Goal: Task Accomplishment & Management: Complete application form

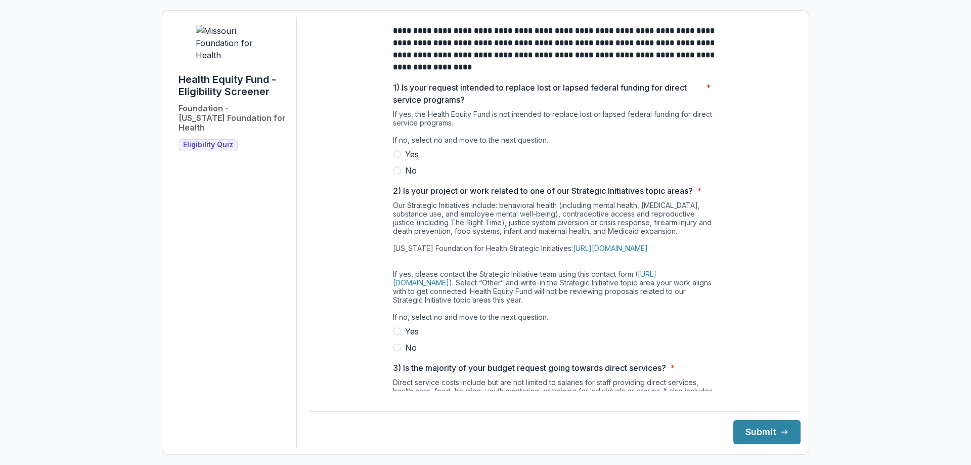
click at [394, 174] on span at bounding box center [397, 170] width 8 height 8
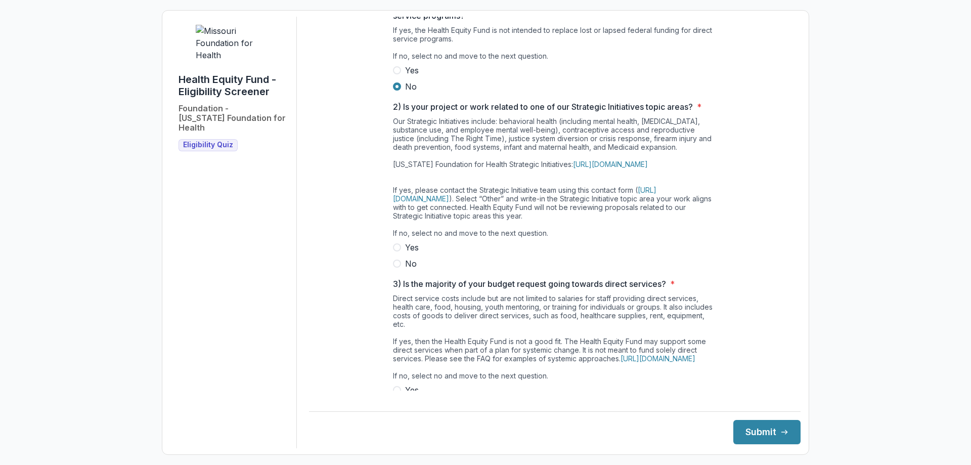
scroll to position [101, 0]
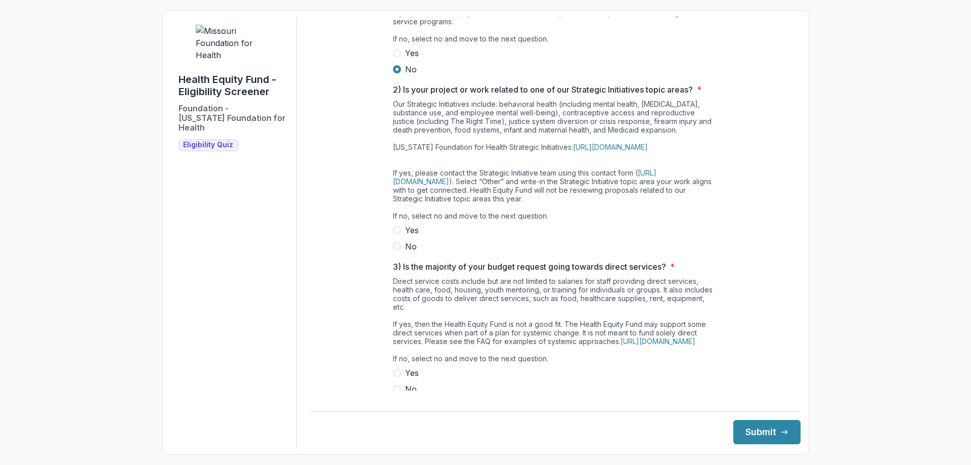
click at [395, 250] on span at bounding box center [397, 246] width 8 height 8
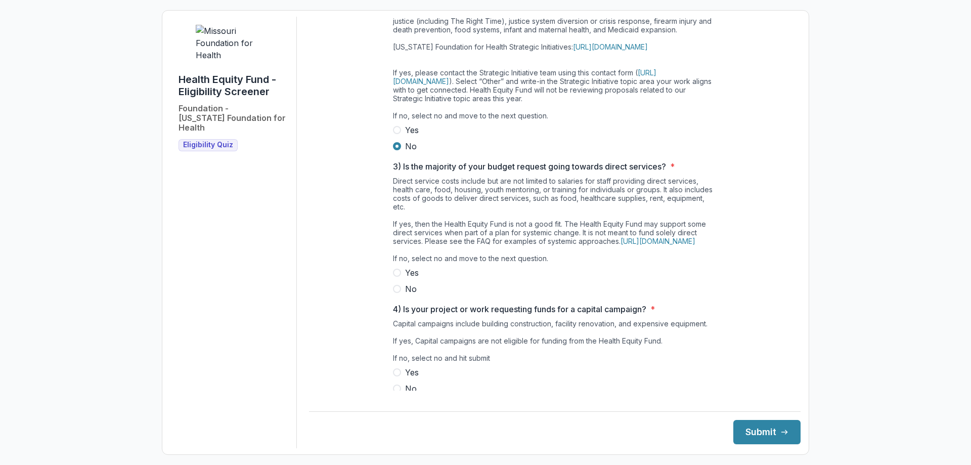
scroll to position [202, 0]
click at [398, 292] on span at bounding box center [397, 288] width 8 height 8
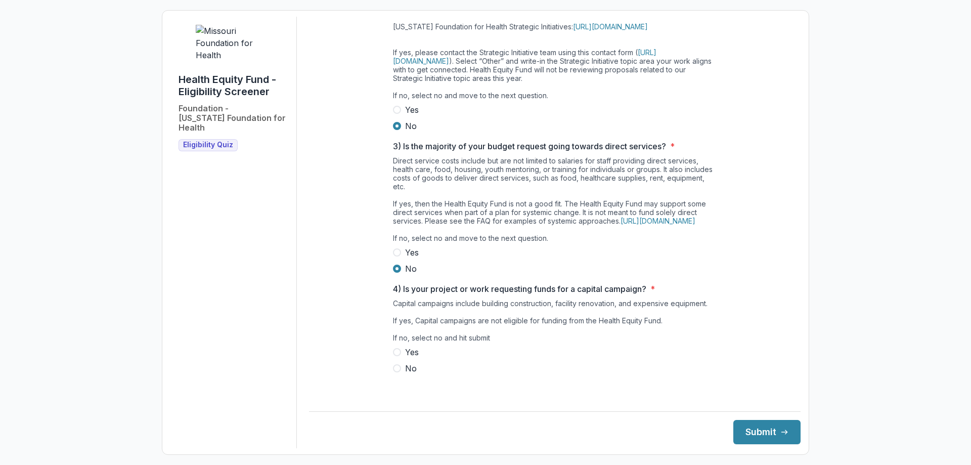
scroll to position [239, 0]
click at [395, 372] on span at bounding box center [397, 368] width 8 height 8
click at [762, 429] on button "Submit" at bounding box center [766, 432] width 67 height 24
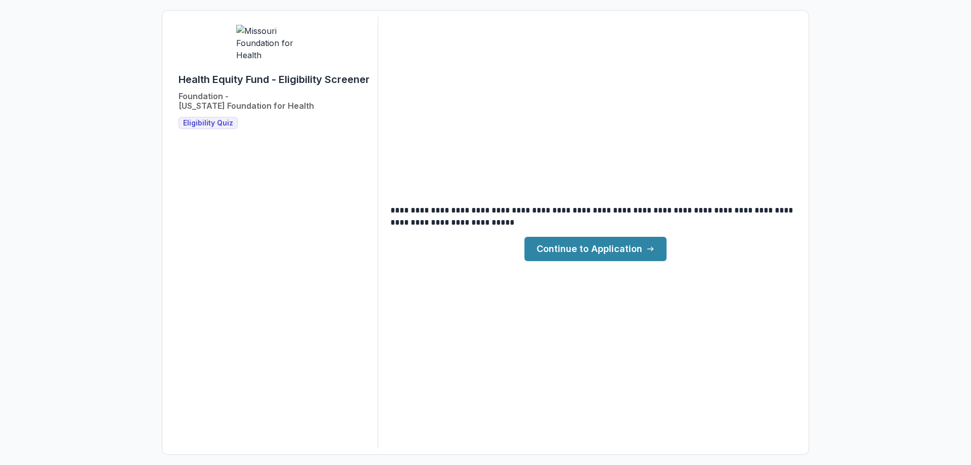
click at [591, 249] on link "Continue to Application" at bounding box center [595, 249] width 142 height 24
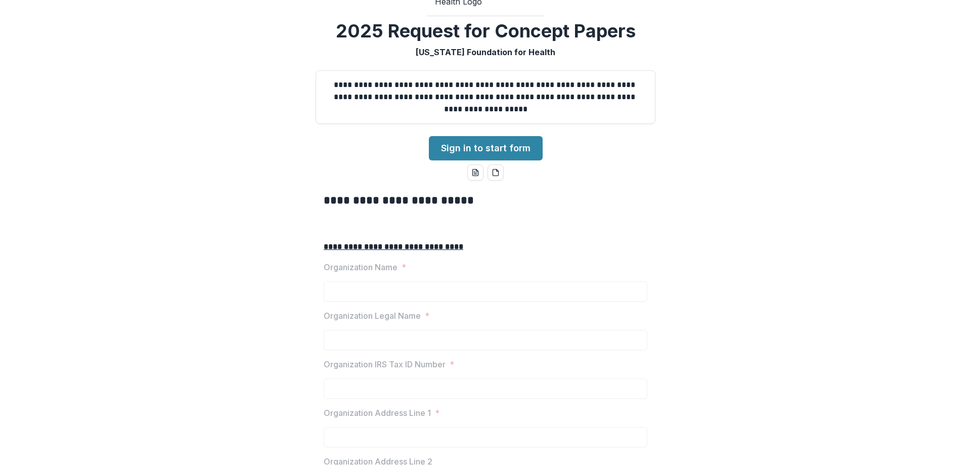
scroll to position [101, 0]
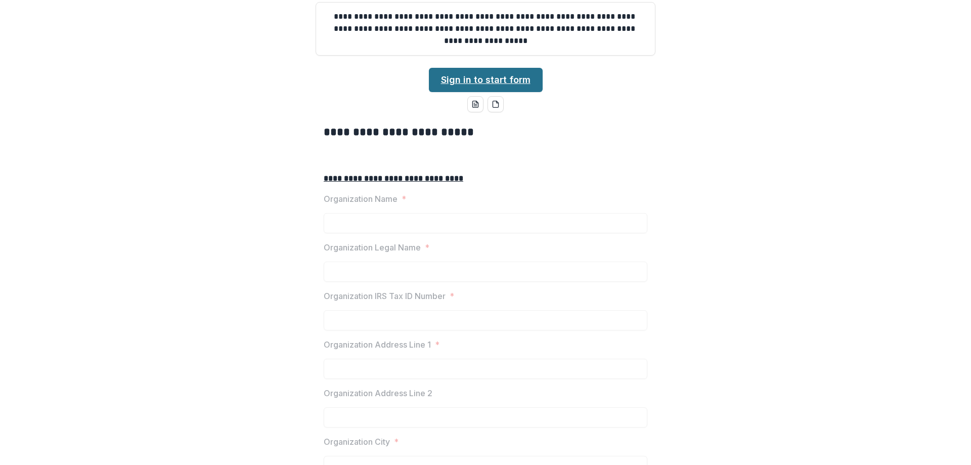
click at [483, 92] on link "Sign in to start form" at bounding box center [486, 80] width 114 height 24
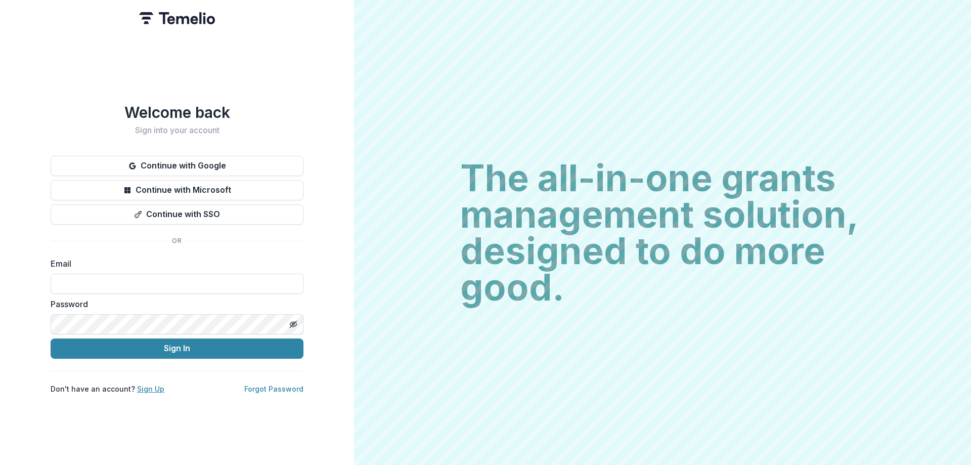
click at [142, 384] on link "Sign Up" at bounding box center [150, 388] width 27 height 9
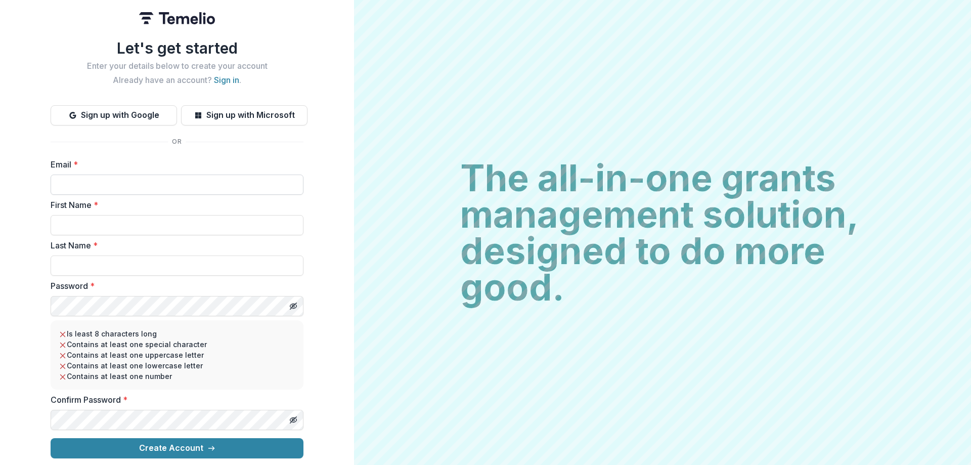
click at [101, 175] on input "Email *" at bounding box center [177, 184] width 253 height 20
type input "**********"
type input "*****"
type input "**********"
click at [31, 302] on div "**********" at bounding box center [177, 232] width 354 height 465
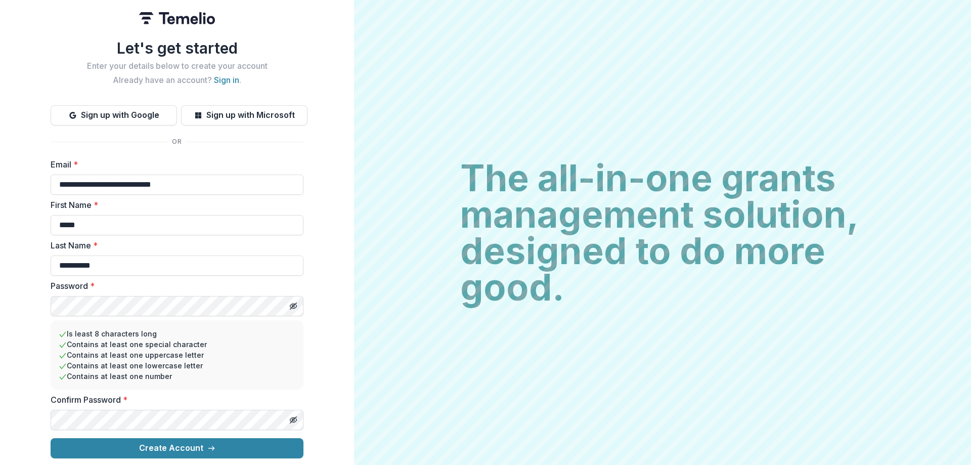
click at [309, 334] on div "**********" at bounding box center [177, 232] width 354 height 465
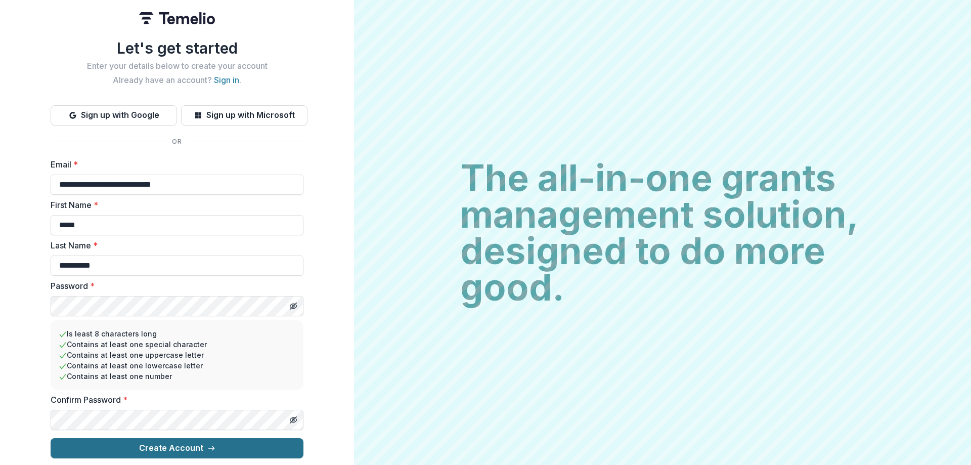
click at [182, 442] on button "Create Account" at bounding box center [177, 448] width 253 height 20
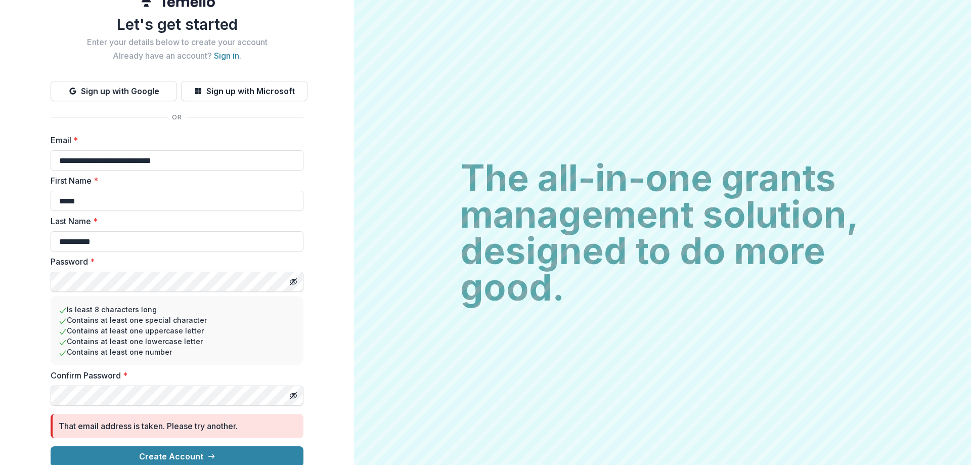
scroll to position [27, 0]
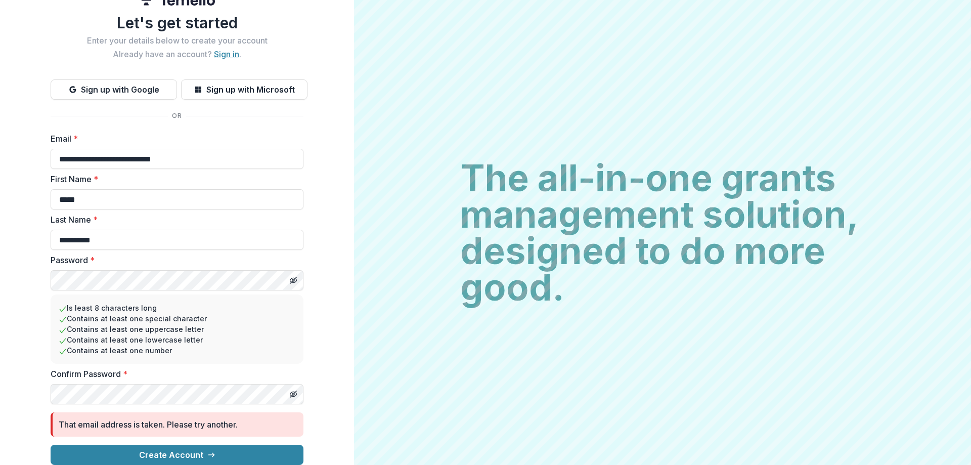
click at [227, 49] on link "Sign in" at bounding box center [226, 54] width 25 height 10
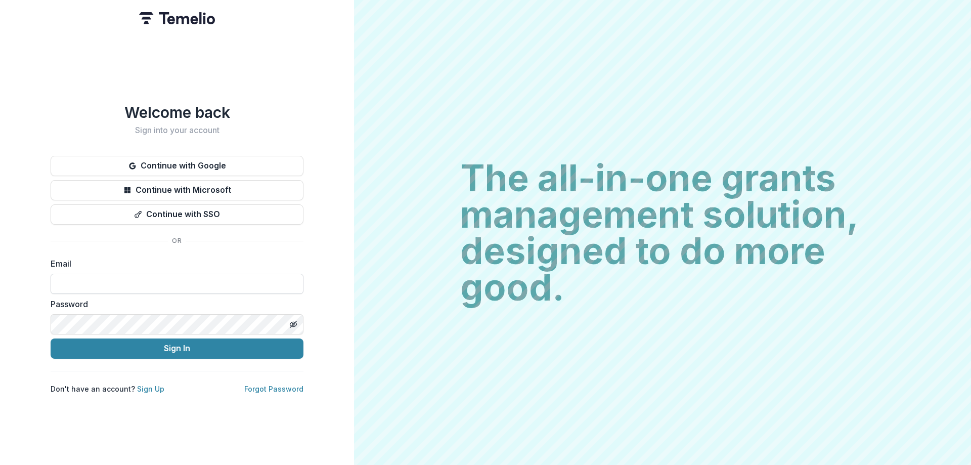
click at [140, 280] on input at bounding box center [177, 284] width 253 height 20
type input "**********"
click at [270, 386] on link "Forgot Password" at bounding box center [273, 388] width 59 height 9
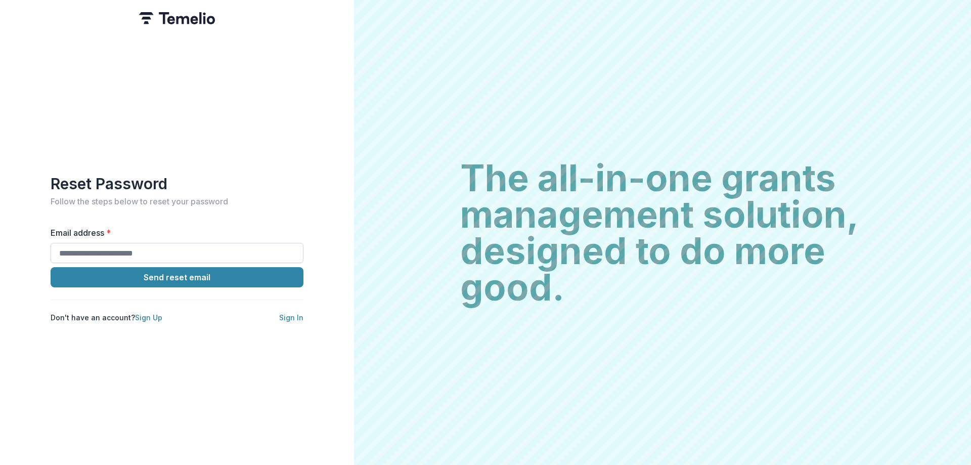
click at [103, 251] on input "Email address *" at bounding box center [177, 253] width 253 height 20
type input "**********"
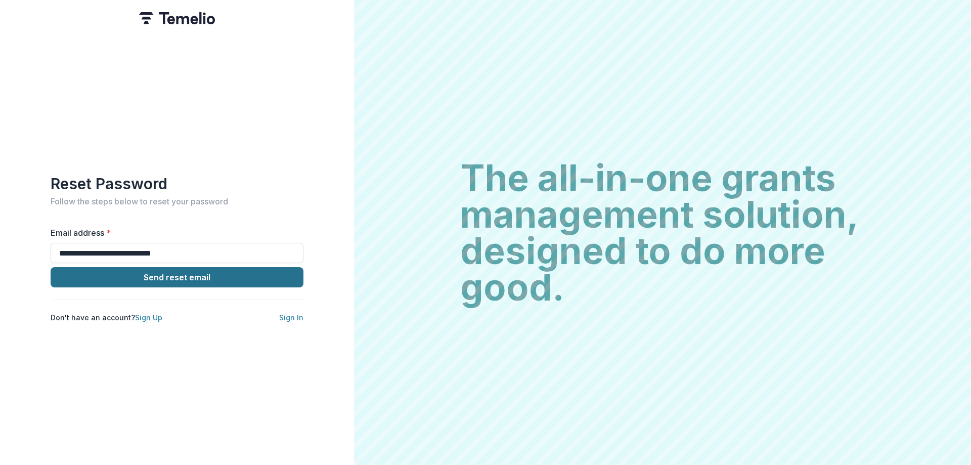
click at [184, 274] on button "Send reset email" at bounding box center [177, 277] width 253 height 20
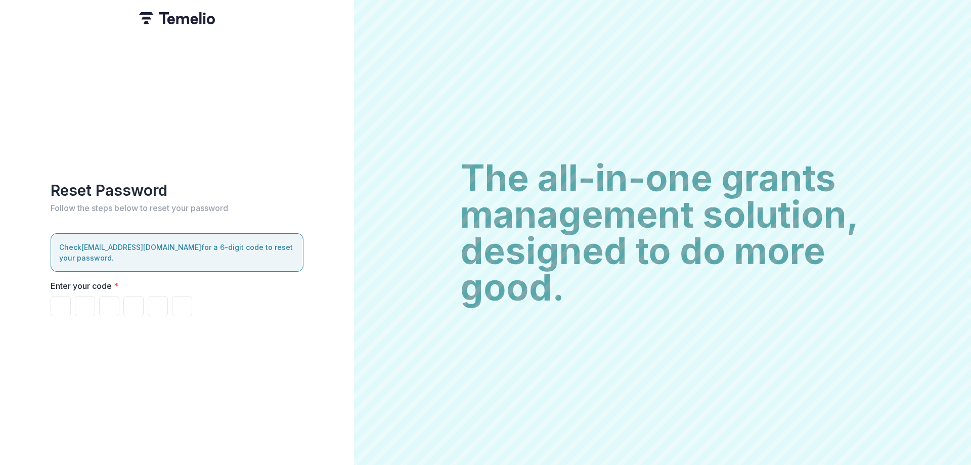
paste input "******"
type input "*"
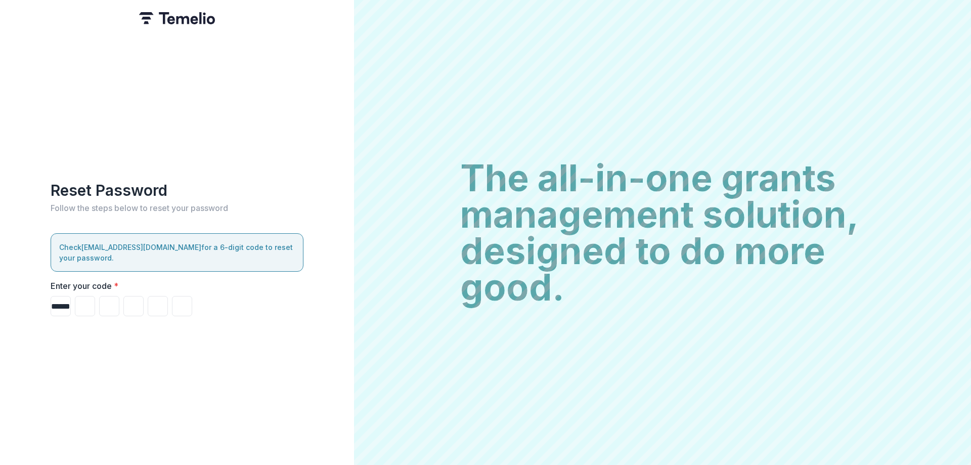
type input "*"
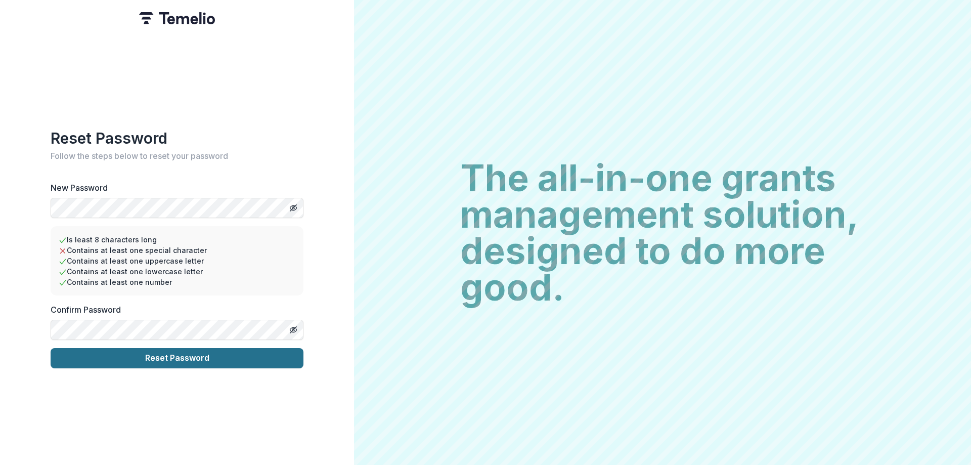
click at [165, 353] on button "Reset Password" at bounding box center [177, 358] width 253 height 20
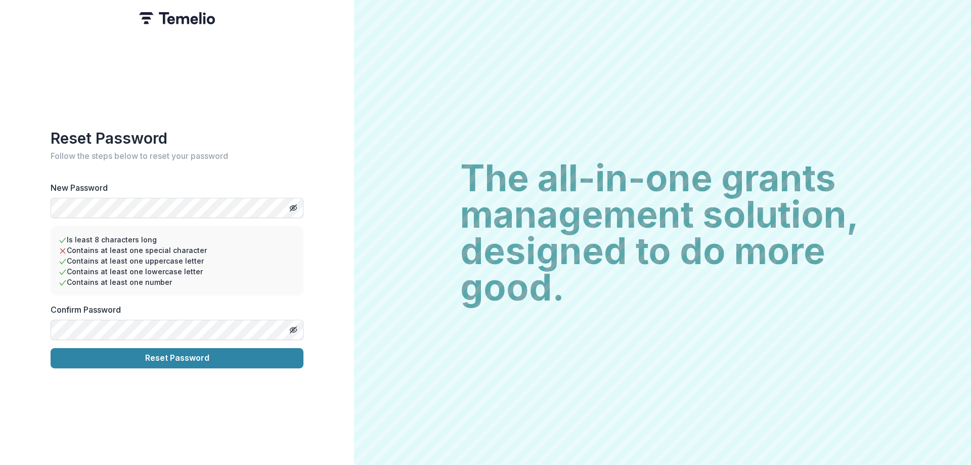
click at [39, 204] on div "Reset Password Follow the steps below to reset your password New Password Is le…" at bounding box center [177, 232] width 354 height 465
click at [49, 325] on div "Reset Password Follow the steps below to reset your password New Password Is le…" at bounding box center [177, 232] width 354 height 465
click at [136, 390] on div "Reset Password Follow the steps below to reset your password New Password Is le…" at bounding box center [177, 232] width 354 height 465
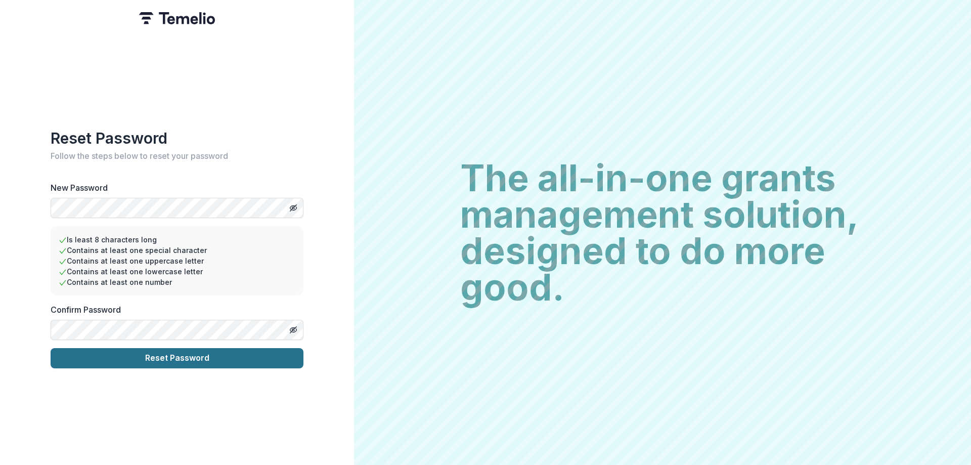
click at [168, 355] on button "Reset Password" at bounding box center [177, 358] width 253 height 20
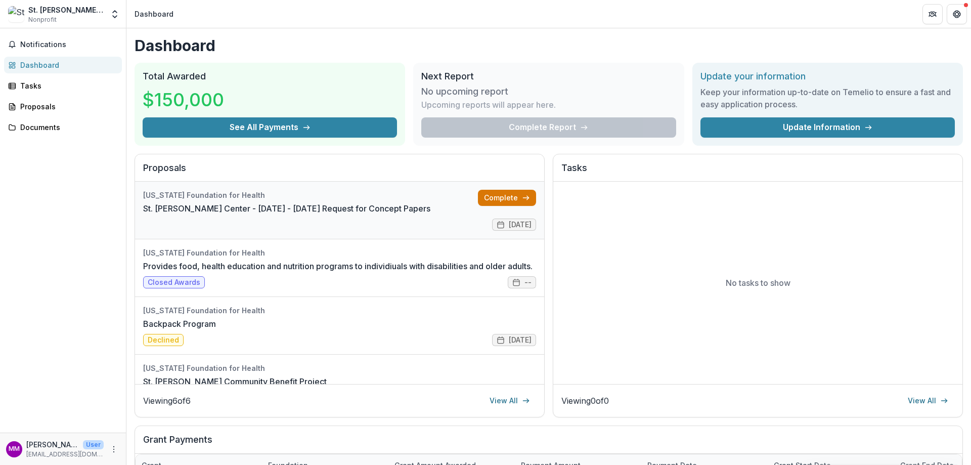
click at [502, 196] on link "Complete" at bounding box center [507, 198] width 58 height 16
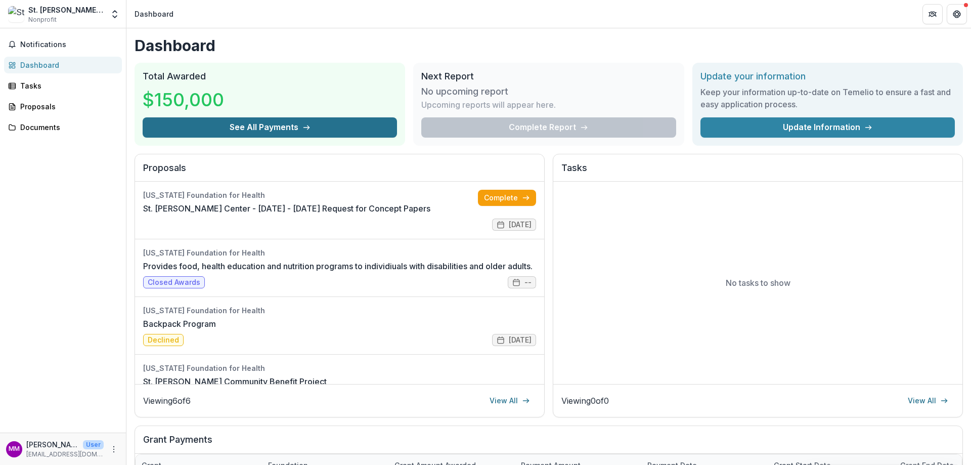
click at [257, 128] on button "See All Payments" at bounding box center [270, 127] width 254 height 20
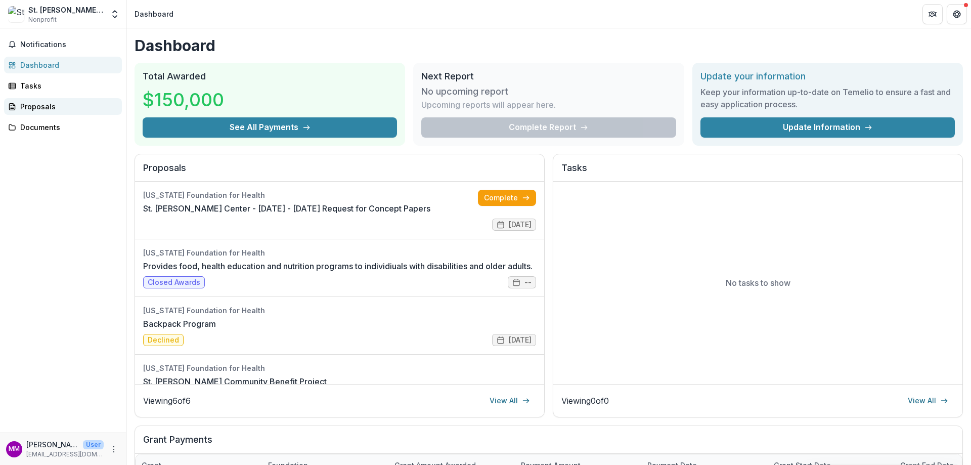
click at [41, 108] on div "Proposals" at bounding box center [67, 106] width 94 height 11
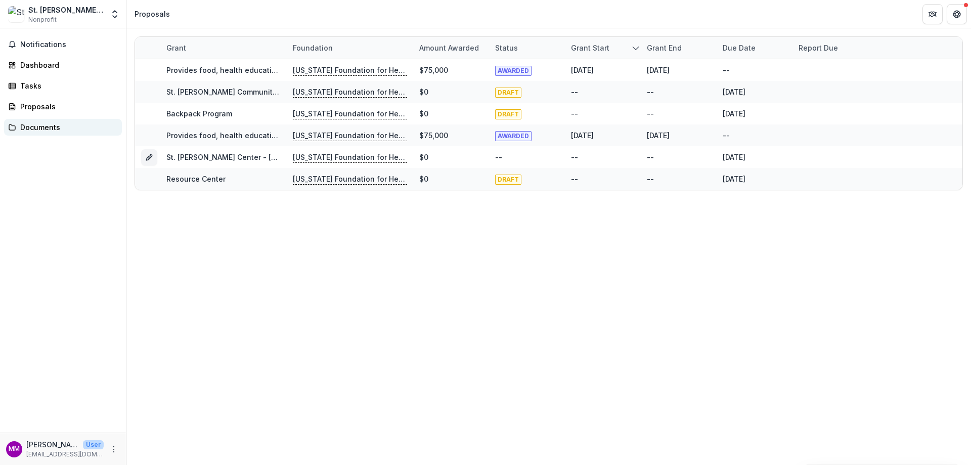
click at [41, 129] on div "Documents" at bounding box center [67, 127] width 94 height 11
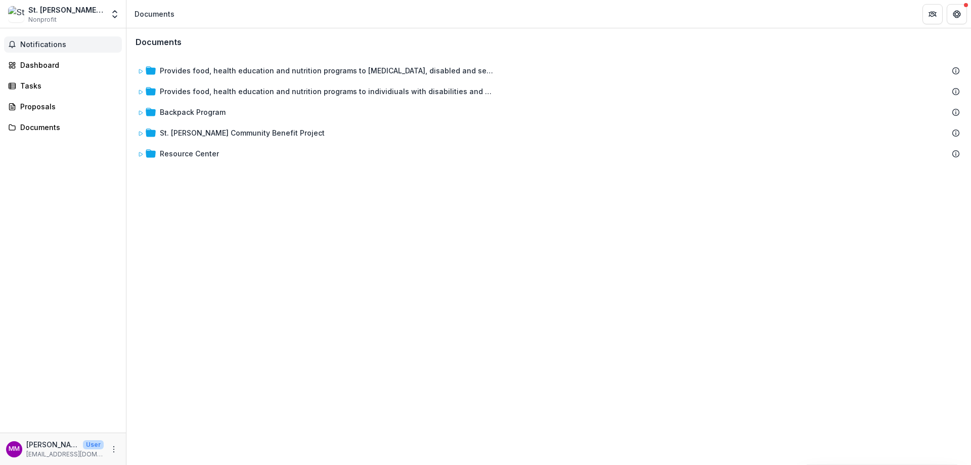
click at [42, 43] on span "Notifications" at bounding box center [69, 44] width 98 height 9
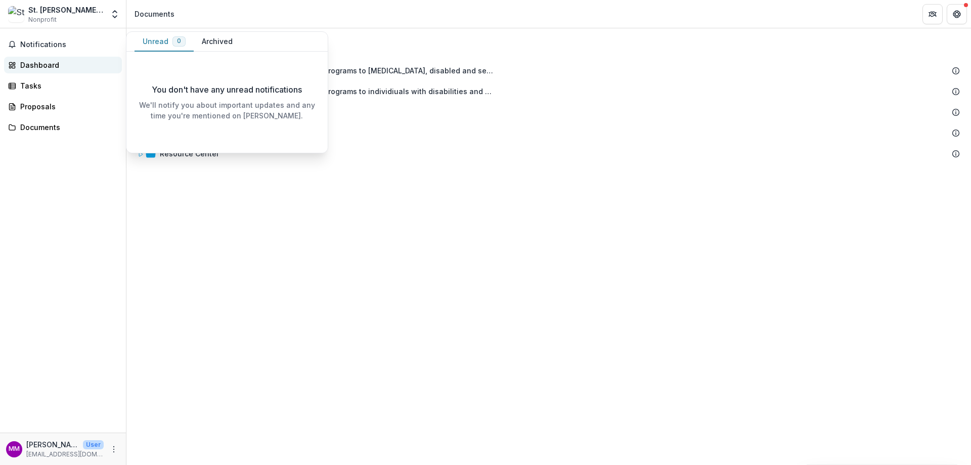
click at [36, 64] on div "Dashboard" at bounding box center [67, 65] width 94 height 11
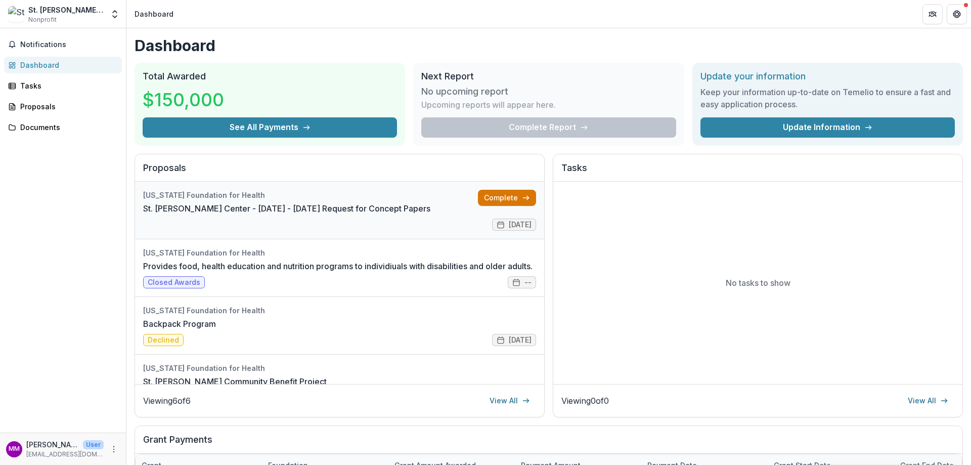
click at [504, 197] on link "Complete" at bounding box center [507, 198] width 58 height 16
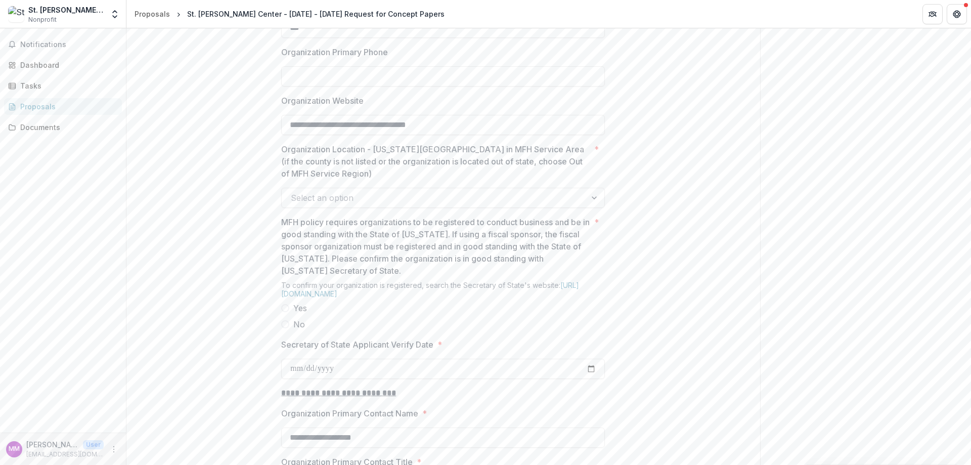
scroll to position [759, 0]
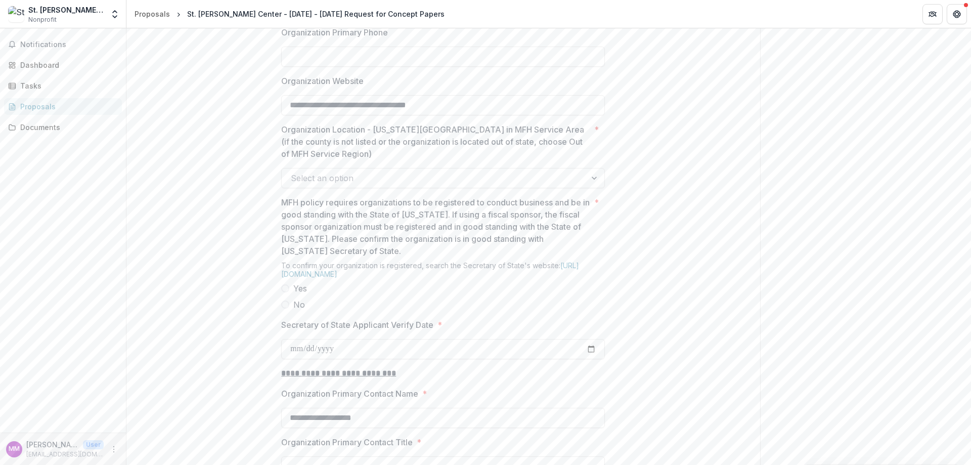
click at [369, 67] on input "Organization Primary Phone" at bounding box center [443, 57] width 324 height 20
type input "**********"
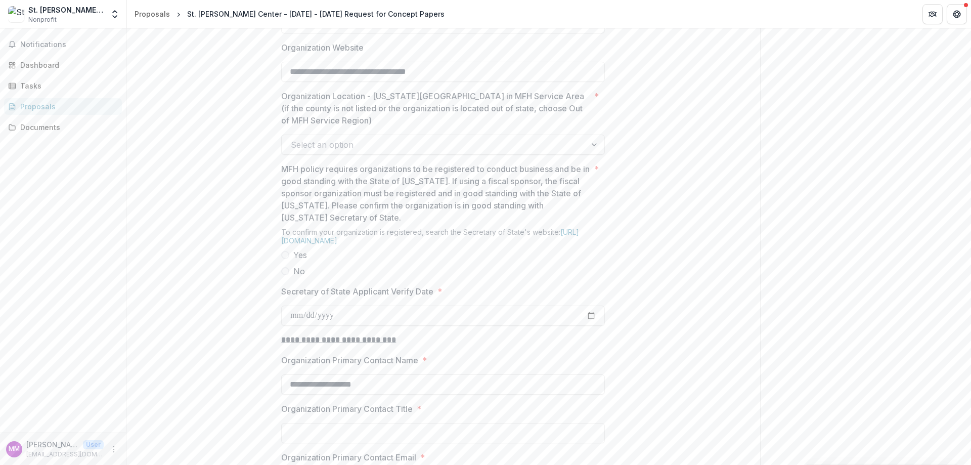
scroll to position [809, 0]
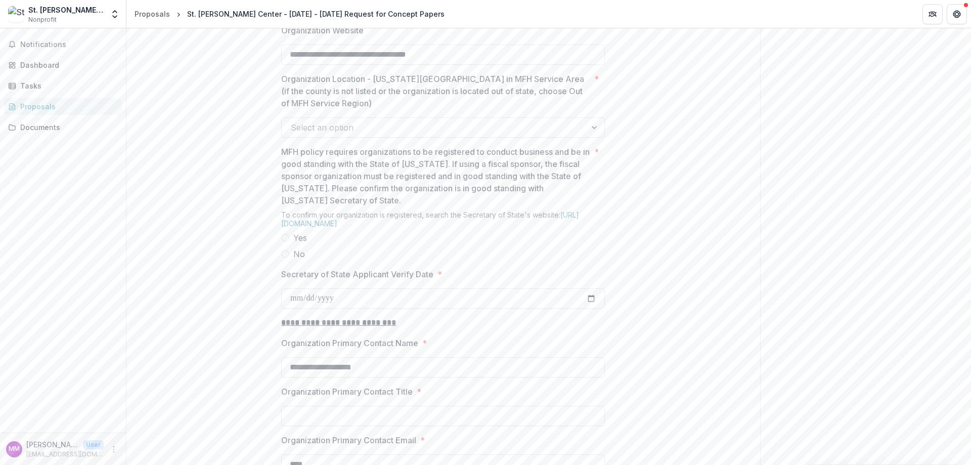
click at [594, 137] on div at bounding box center [595, 127] width 18 height 19
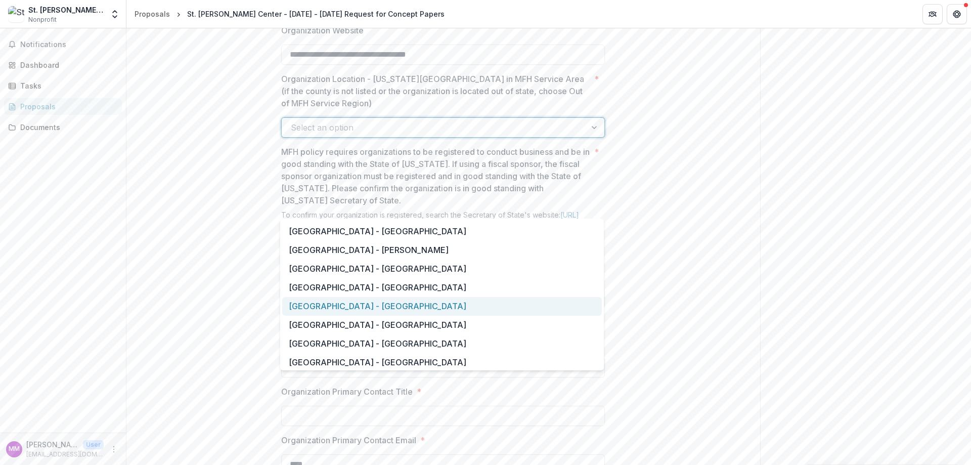
scroll to position [253, 0]
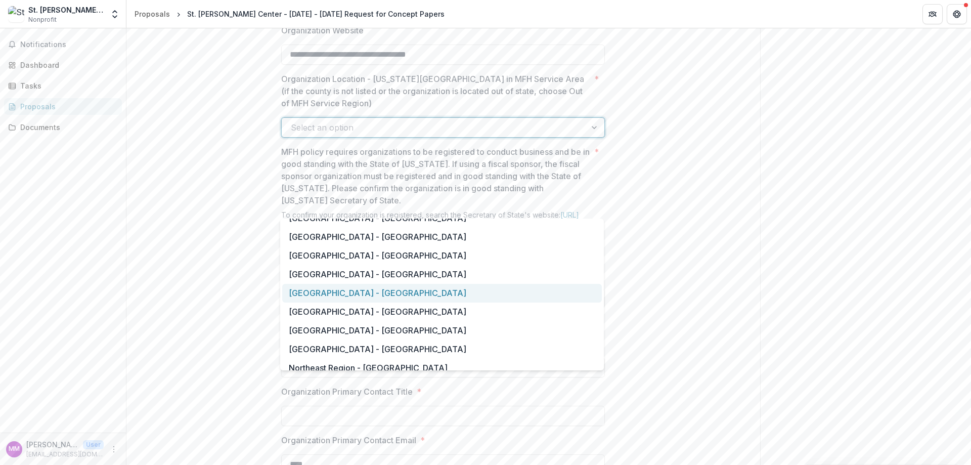
click at [330, 292] on div "[GEOGRAPHIC_DATA] - [GEOGRAPHIC_DATA]" at bounding box center [442, 293] width 320 height 19
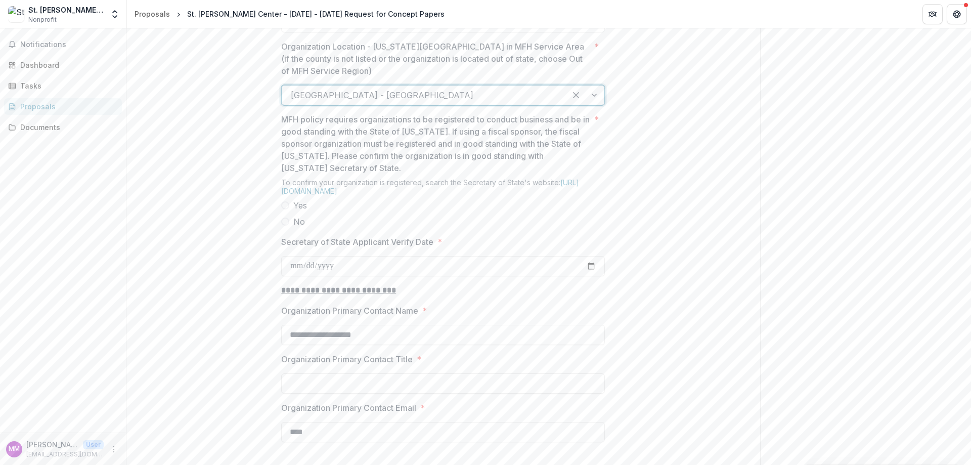
scroll to position [860, 0]
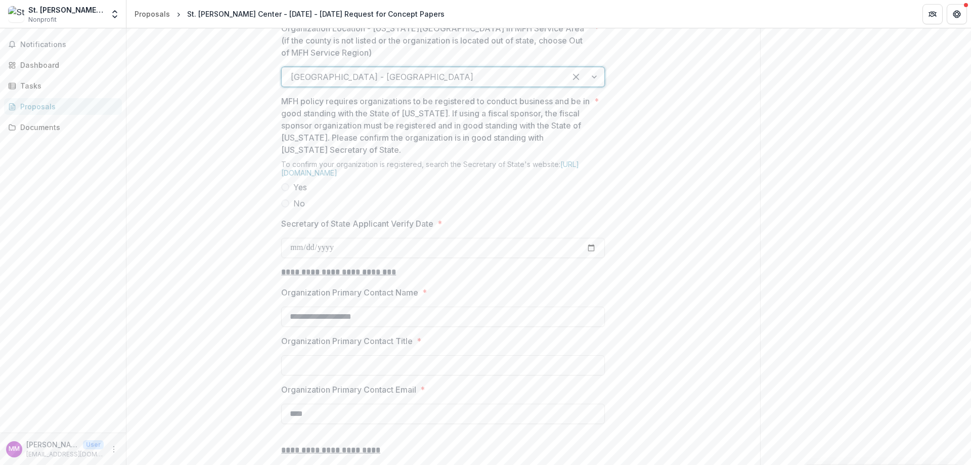
click at [284, 191] on span at bounding box center [285, 187] width 8 height 8
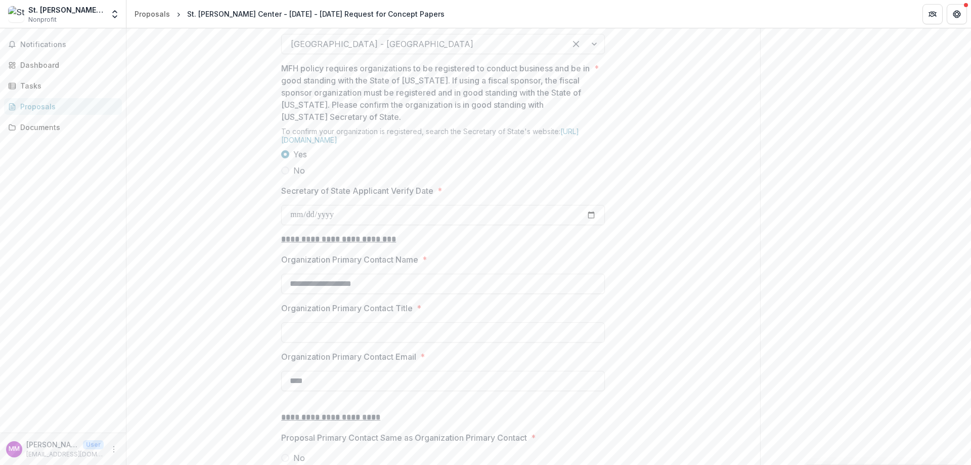
scroll to position [910, 0]
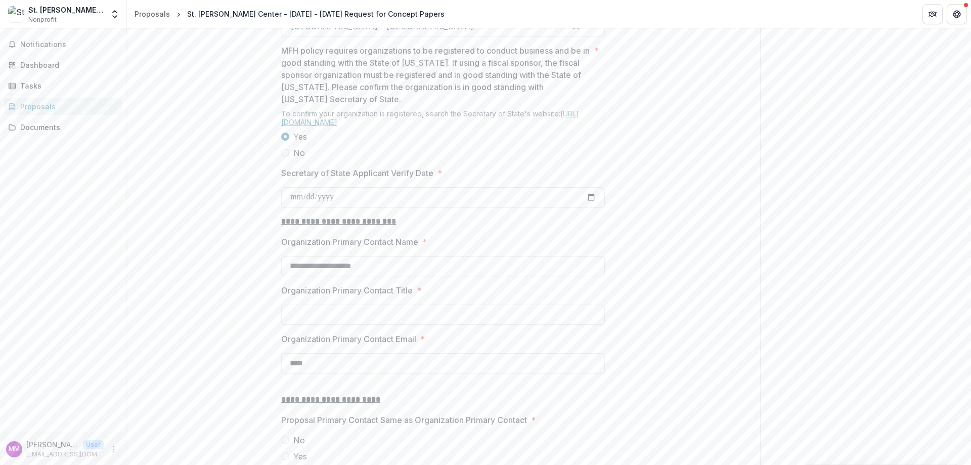
click at [355, 126] on link "[URL][DOMAIN_NAME]" at bounding box center [430, 117] width 298 height 17
click at [290, 207] on input "Secretary of State Applicant Verify Date *" at bounding box center [443, 197] width 324 height 20
type input "**********"
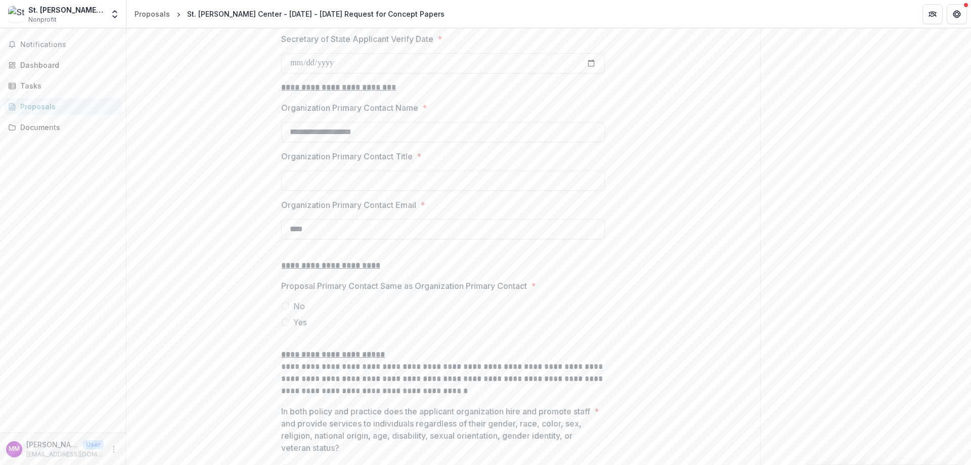
scroll to position [1062, 0]
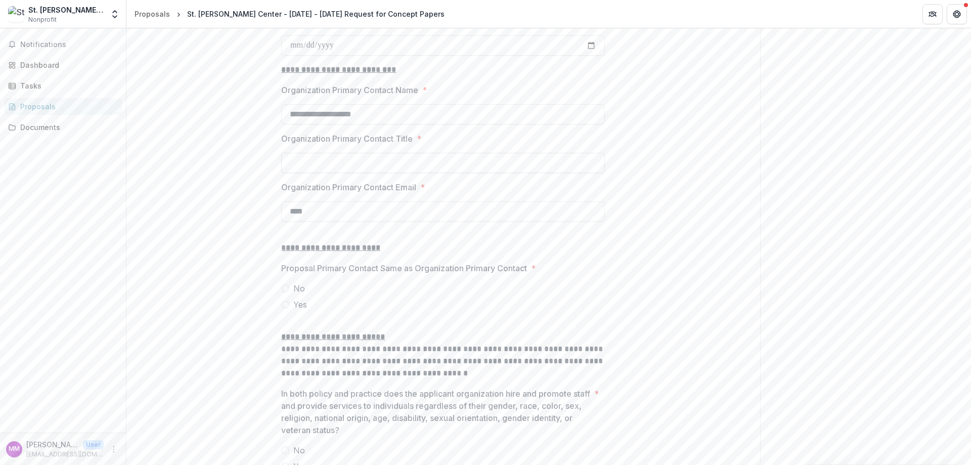
click at [294, 173] on input "Organization Primary Contact Title *" at bounding box center [443, 163] width 324 height 20
type input "**********"
click at [302, 221] on input "****" at bounding box center [443, 211] width 324 height 20
drag, startPoint x: 318, startPoint y: 284, endPoint x: 286, endPoint y: 285, distance: 31.9
click at [286, 221] on input "****" at bounding box center [443, 211] width 324 height 20
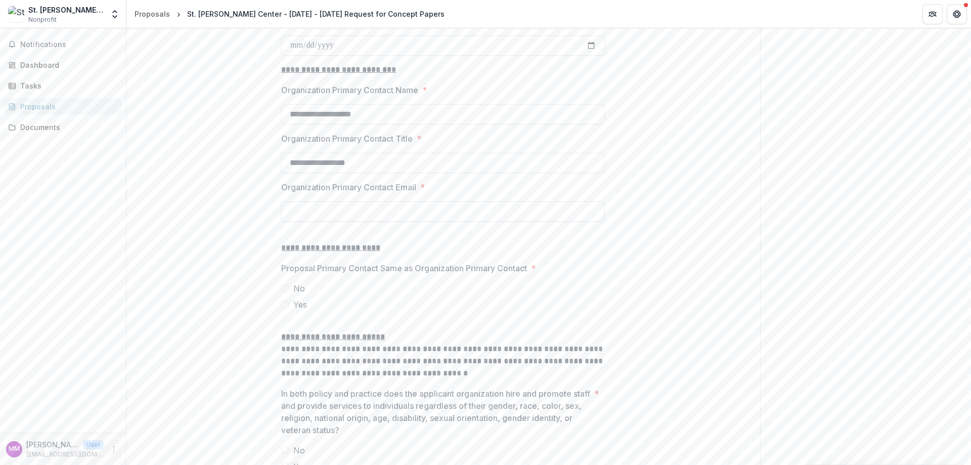
click at [287, 221] on input "Organization Primary Contact Email *" at bounding box center [443, 211] width 324 height 20
type input "**********"
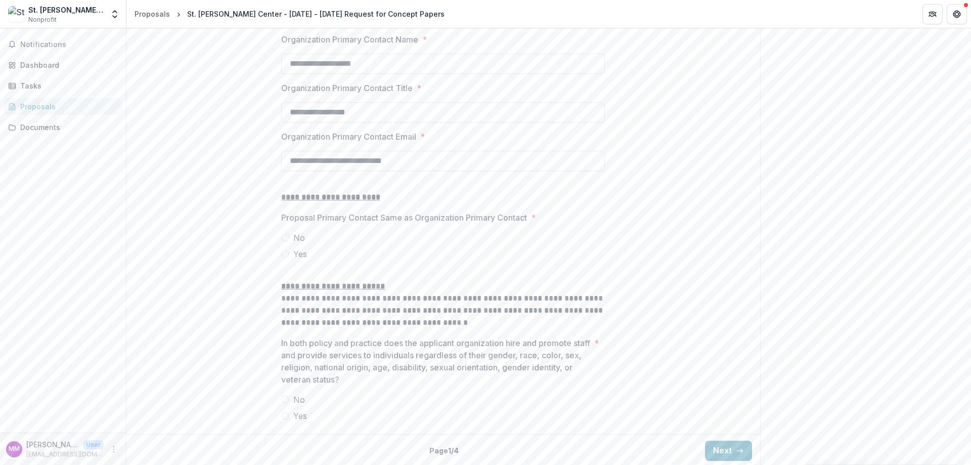
click at [284, 258] on span at bounding box center [285, 254] width 8 height 8
click at [285, 397] on span at bounding box center [285, 397] width 8 height 8
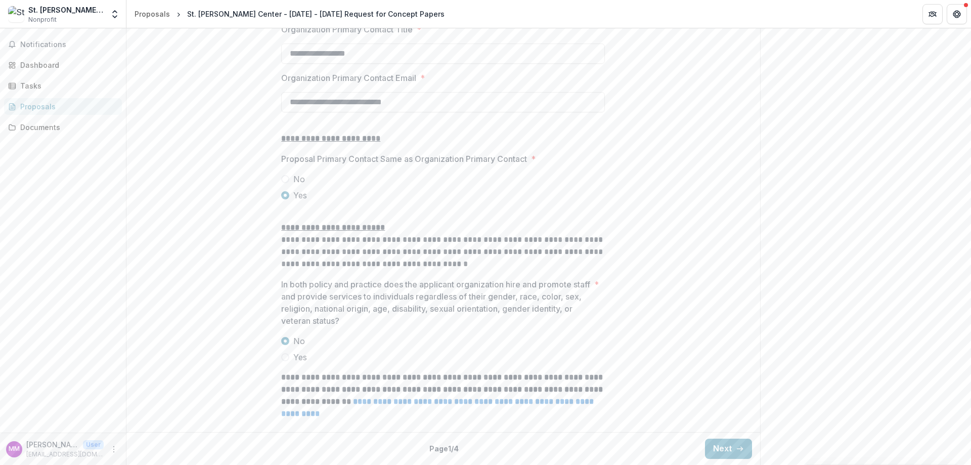
scroll to position [1242, 0]
click at [285, 361] on span at bounding box center [285, 357] width 8 height 8
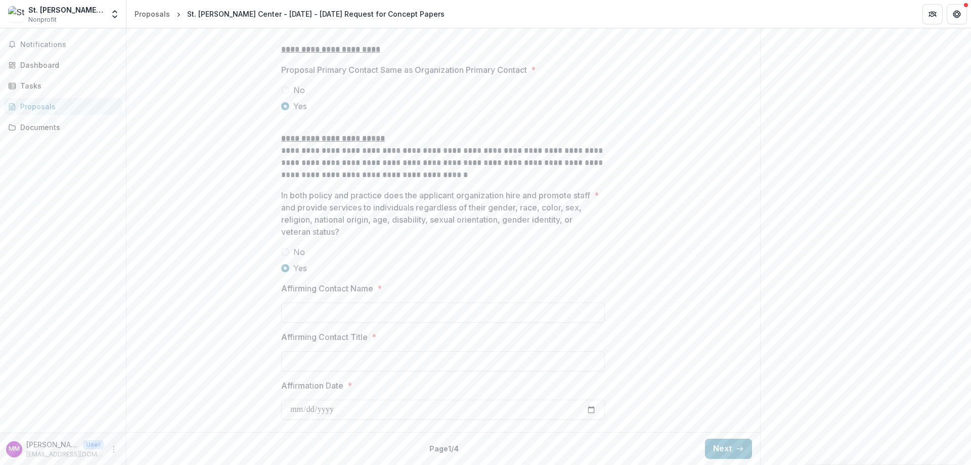
scroll to position [1337, 0]
click at [361, 318] on input "Affirming Contact Name *" at bounding box center [443, 312] width 324 height 20
type input "**********"
click at [345, 357] on input "Affirming Contact Title *" at bounding box center [443, 361] width 324 height 20
type input "**********"
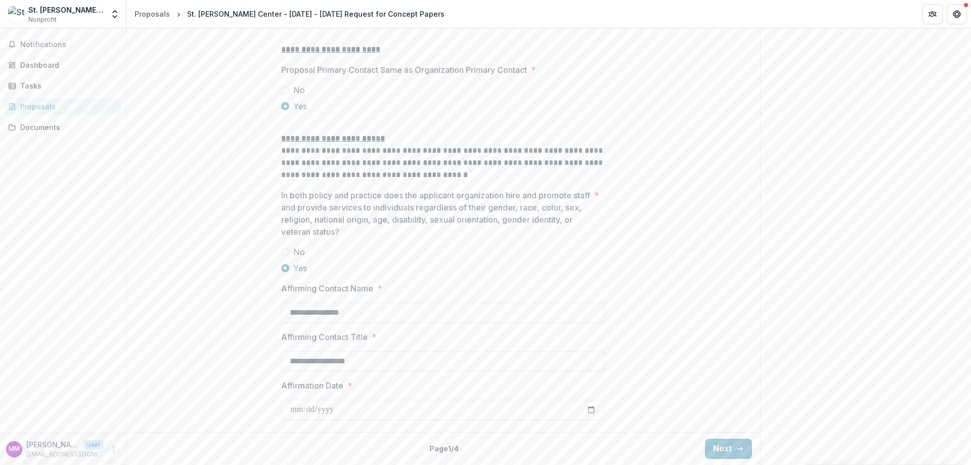
click at [315, 408] on input "Affirmation Date *" at bounding box center [443, 409] width 324 height 20
click at [288, 408] on input "Affirmation Date *" at bounding box center [443, 409] width 324 height 20
click at [291, 409] on input "Affirmation Date *" at bounding box center [443, 409] width 324 height 20
type input "**********"
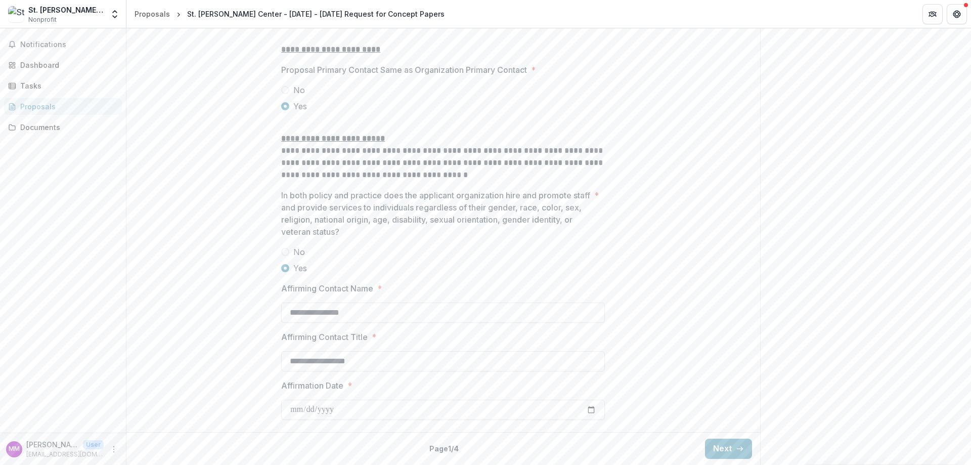
click at [722, 450] on button "Next" at bounding box center [728, 448] width 47 height 20
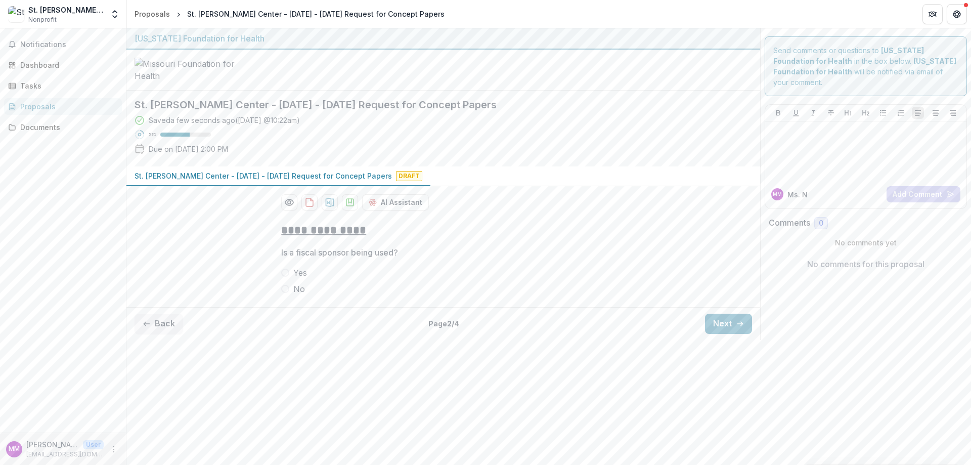
click at [286, 293] on span at bounding box center [285, 289] width 8 height 8
click at [722, 334] on button "Next" at bounding box center [728, 324] width 47 height 20
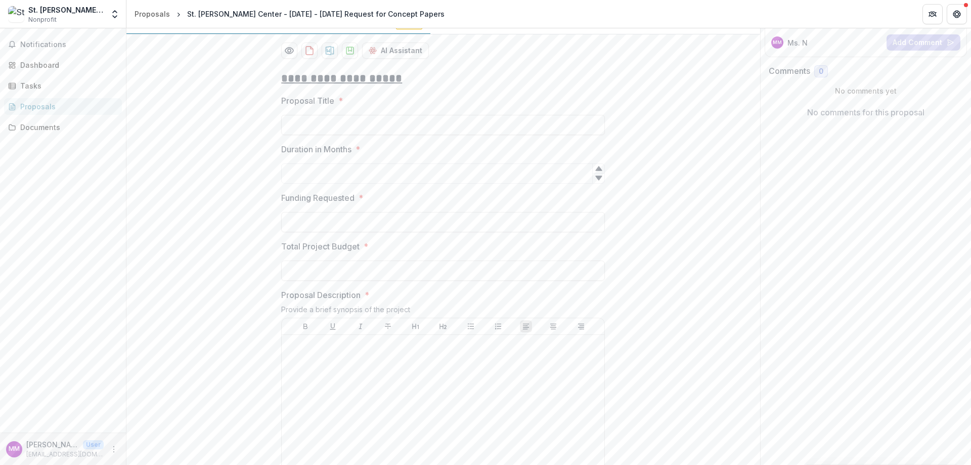
scroll to position [101, 0]
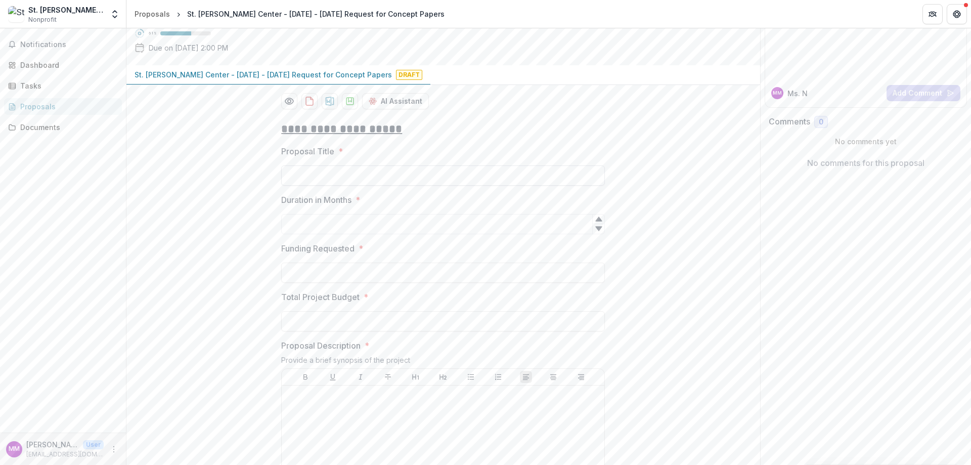
click at [313, 186] on input "Proposal Title *" at bounding box center [443, 175] width 324 height 20
type input "**********"
click at [315, 234] on input "Duration in Months *" at bounding box center [443, 224] width 324 height 20
type input "**"
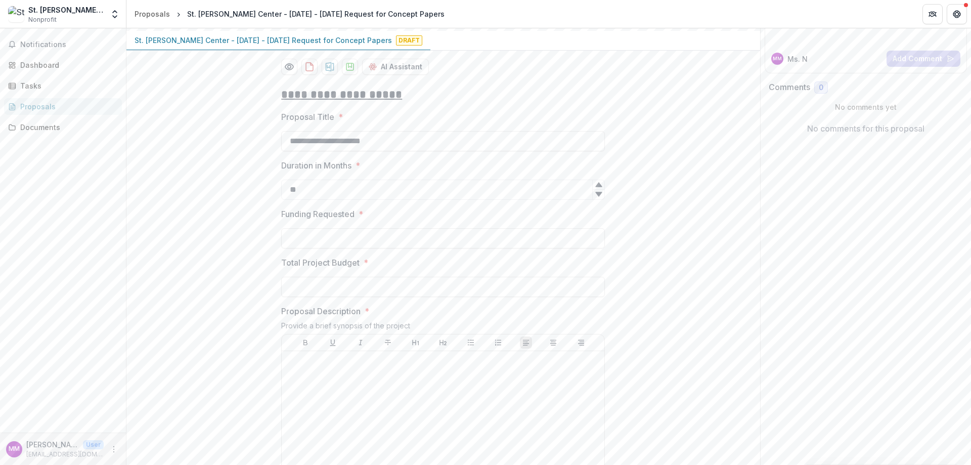
scroll to position [152, 0]
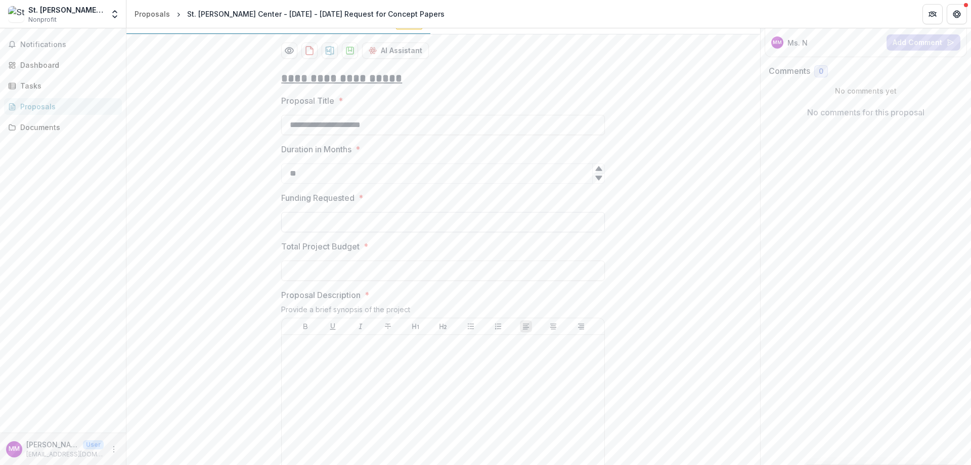
click at [314, 232] on input "Funding Requested *" at bounding box center [443, 222] width 324 height 20
type input "******"
click at [287, 281] on input "Total Project Budget *" at bounding box center [443, 270] width 324 height 20
type input "*******"
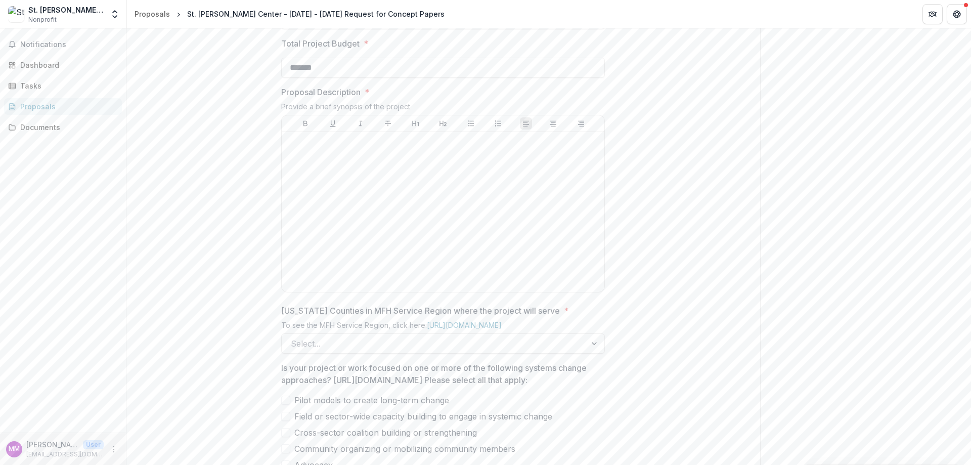
scroll to position [354, 0]
click at [323, 242] on div at bounding box center [443, 213] width 315 height 152
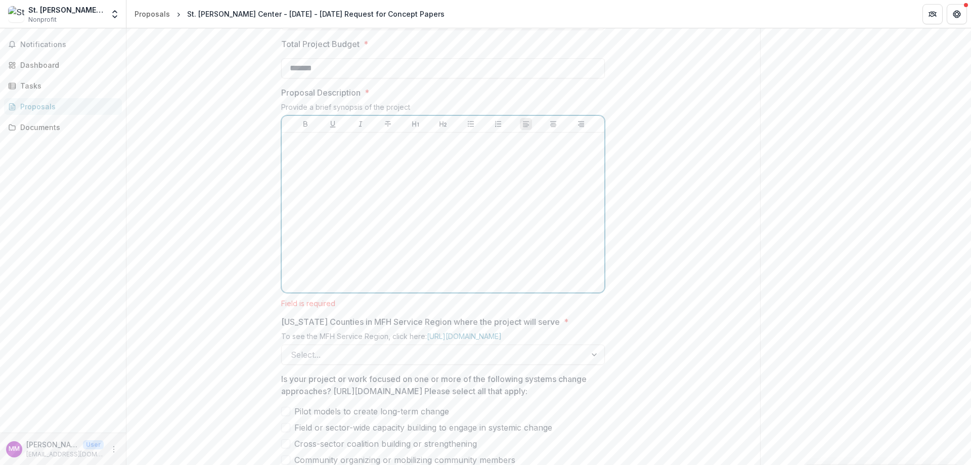
click at [449, 288] on div at bounding box center [443, 213] width 315 height 152
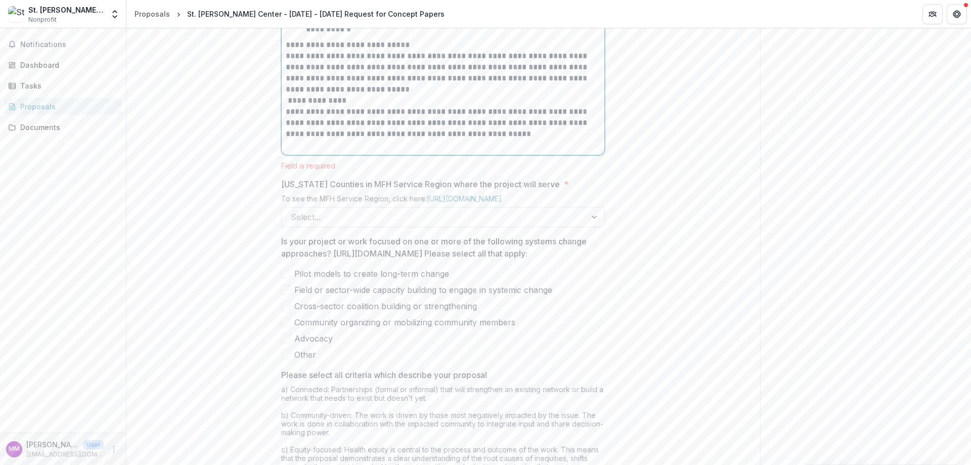
scroll to position [920, 0]
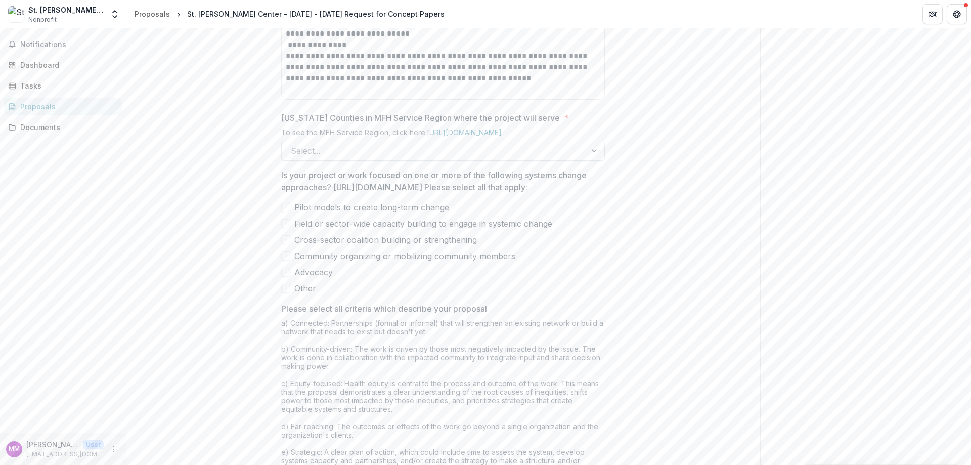
click at [596, 160] on div at bounding box center [595, 150] width 18 height 19
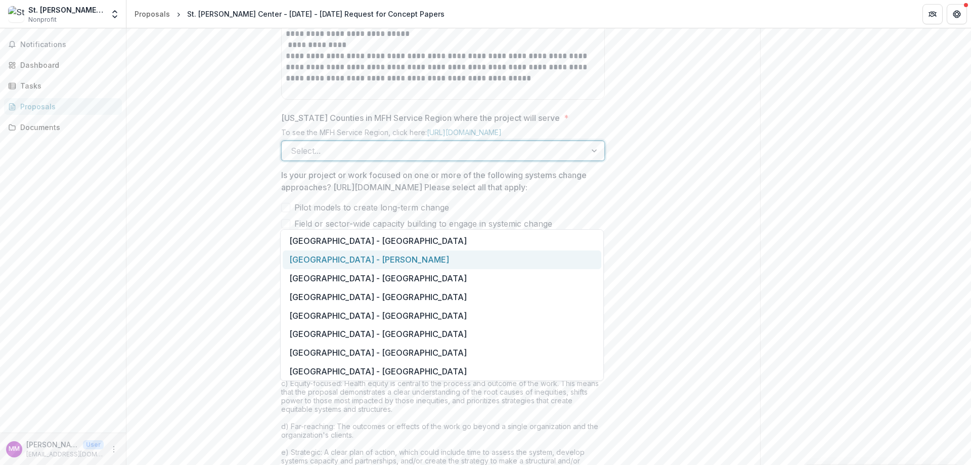
scroll to position [253, 0]
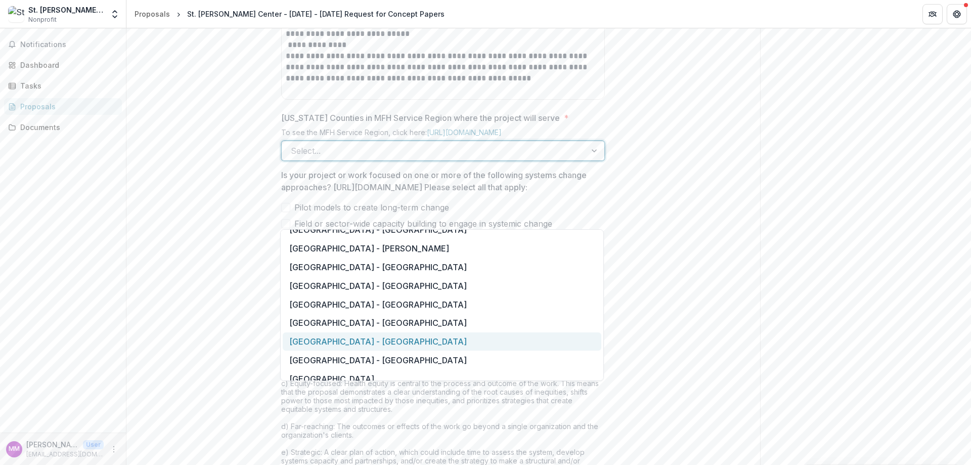
click at [324, 340] on div "[GEOGRAPHIC_DATA] - [GEOGRAPHIC_DATA]" at bounding box center [442, 341] width 319 height 19
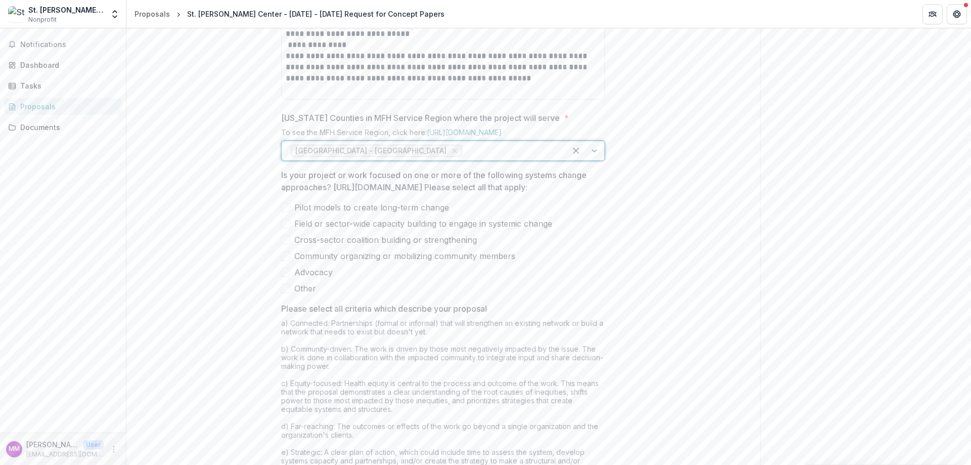
click at [284, 260] on span at bounding box center [285, 255] width 9 height 9
click at [285, 277] on span at bounding box center [285, 272] width 9 height 9
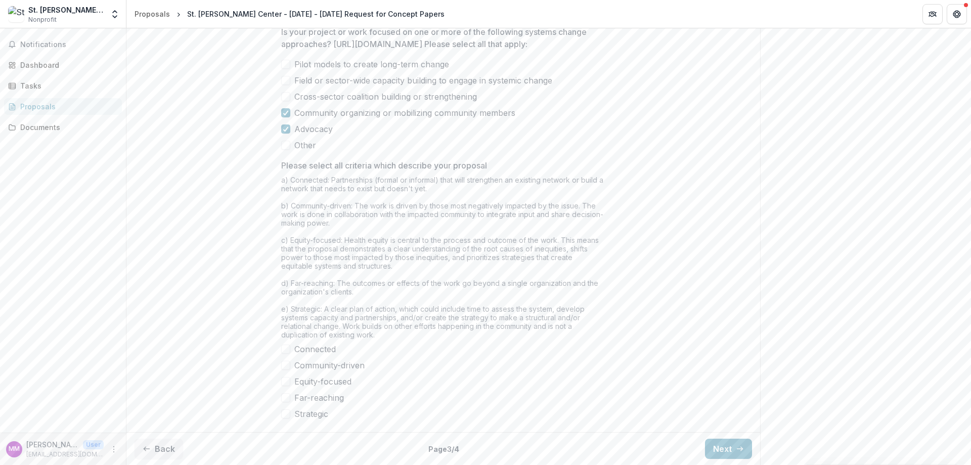
scroll to position [1190, 0]
click at [287, 364] on span at bounding box center [285, 365] width 9 height 9
click at [286, 395] on span at bounding box center [285, 397] width 9 height 9
click at [719, 451] on button "Next" at bounding box center [728, 448] width 47 height 20
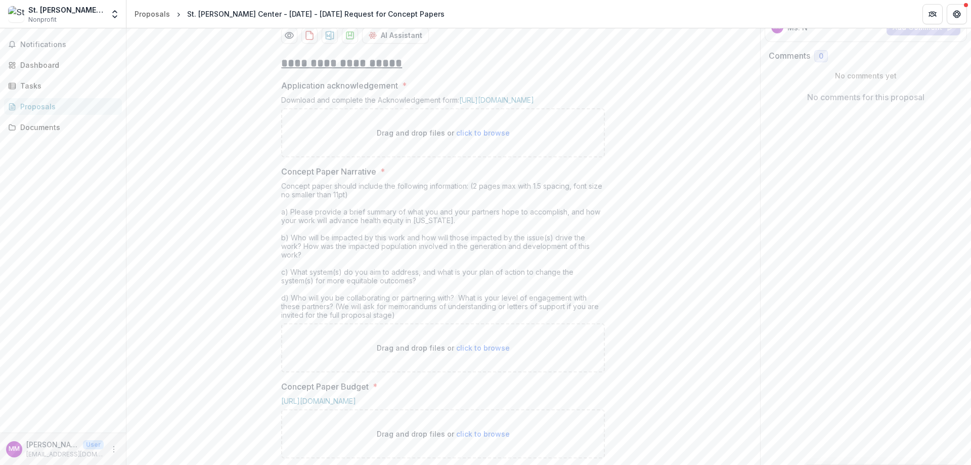
scroll to position [121, 0]
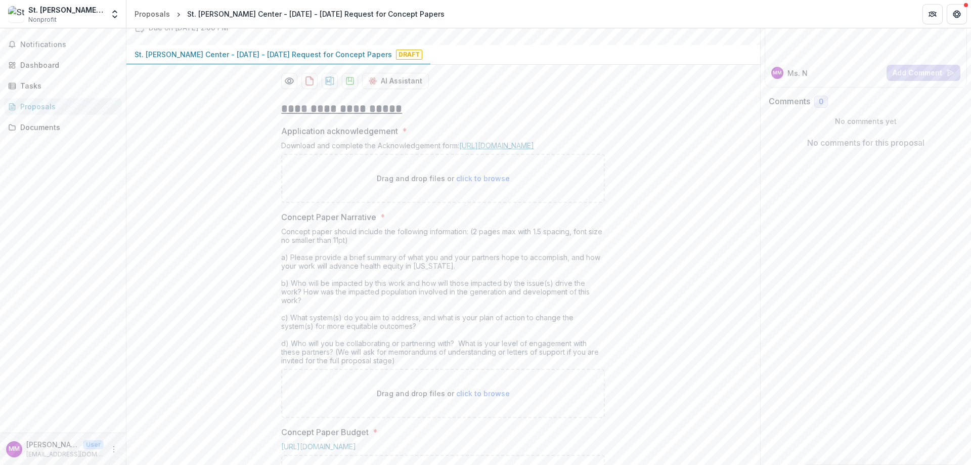
click at [499, 150] on link "[URL][DOMAIN_NAME]" at bounding box center [496, 145] width 75 height 9
click at [470, 183] on span "click to browse" at bounding box center [483, 178] width 54 height 9
type input "**********"
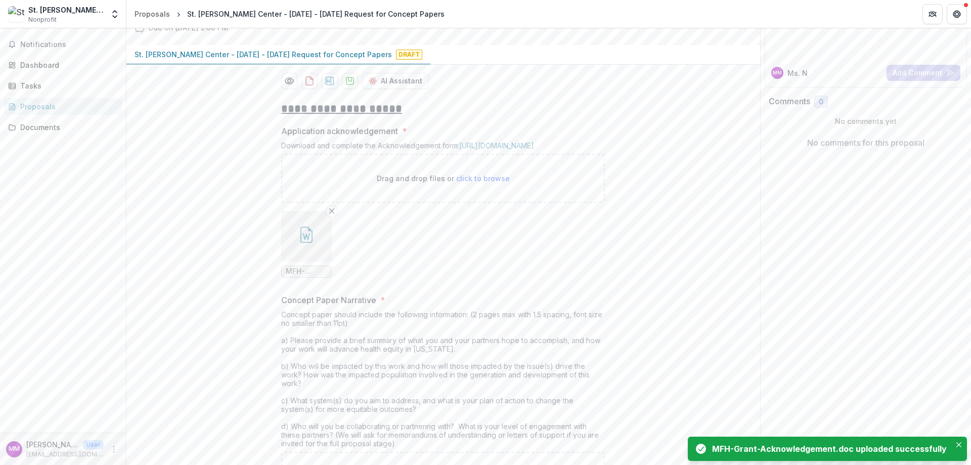
click at [956, 438] on div "MFH-Grant-Acknowledgement.doc uploaded successfully" at bounding box center [827, 448] width 279 height 24
click at [958, 443] on icon "Close" at bounding box center [958, 444] width 5 height 5
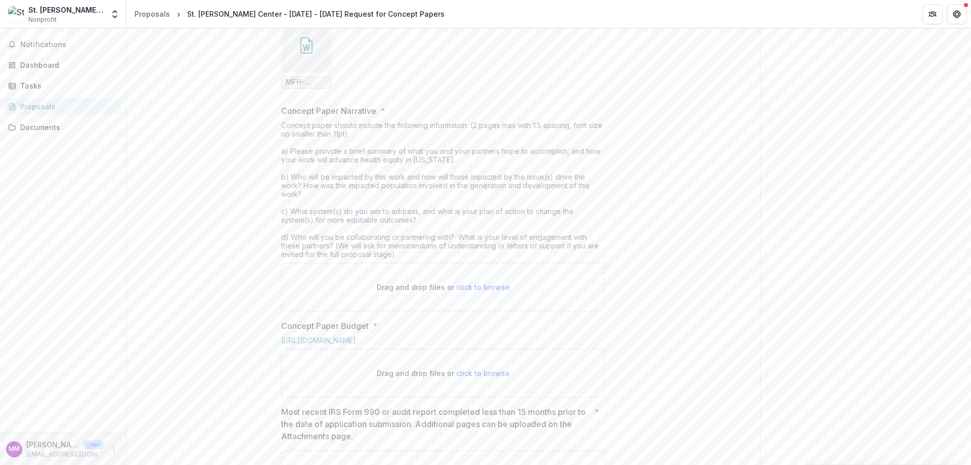
scroll to position [374, 0]
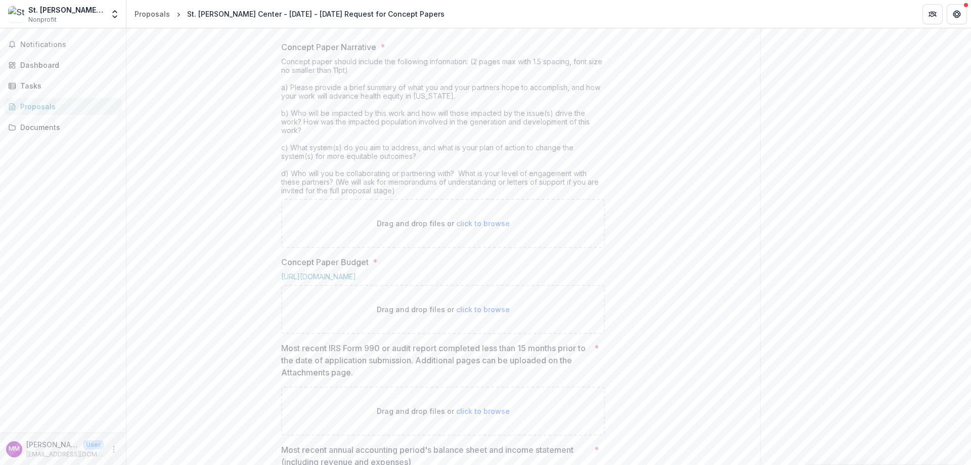
click at [480, 228] on span "click to browse" at bounding box center [483, 223] width 54 height 9
type input "**********"
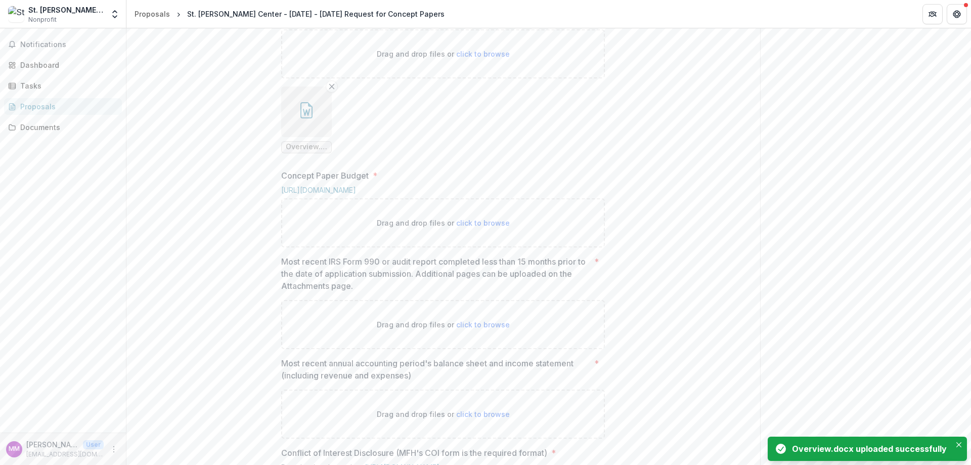
scroll to position [526, 0]
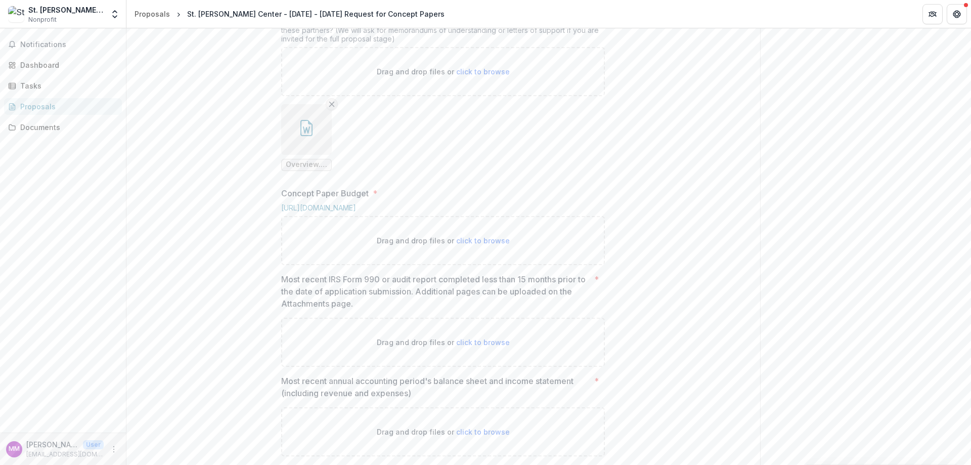
click at [330, 108] on icon "Remove File" at bounding box center [332, 104] width 8 height 8
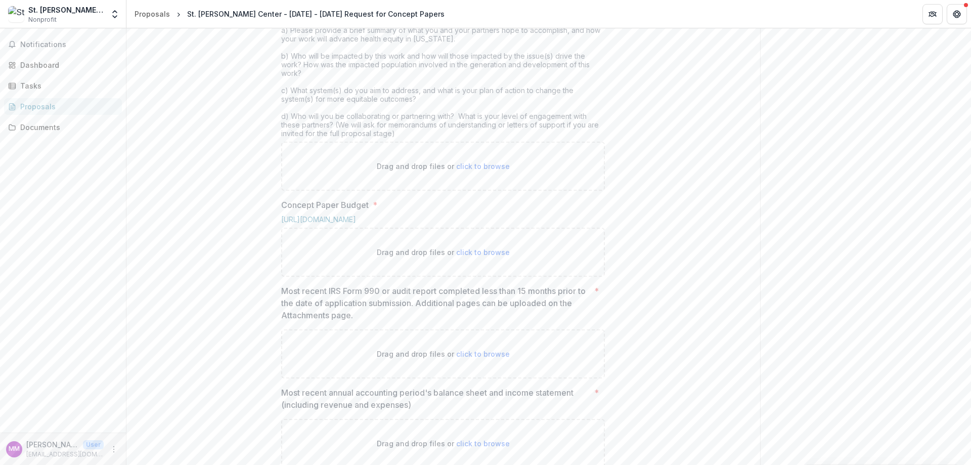
scroll to position [425, 0]
click at [481, 177] on span "click to browse" at bounding box center [483, 172] width 54 height 9
type input "**********"
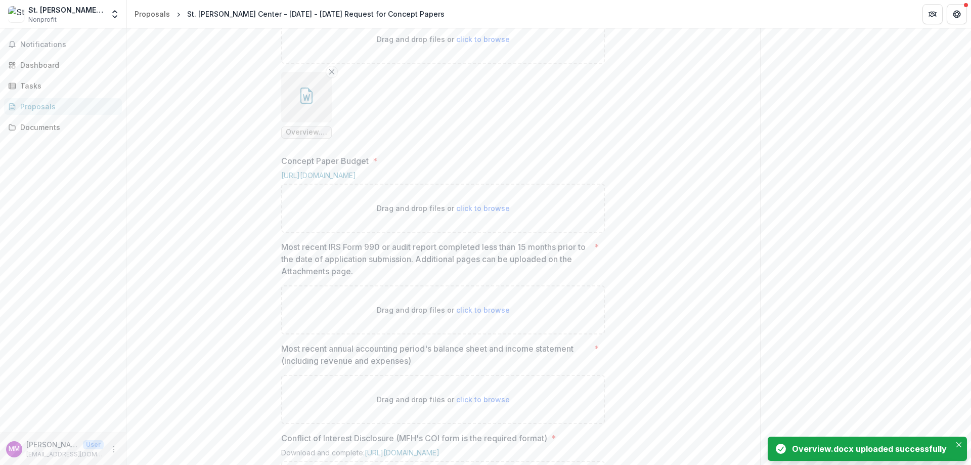
scroll to position [576, 0]
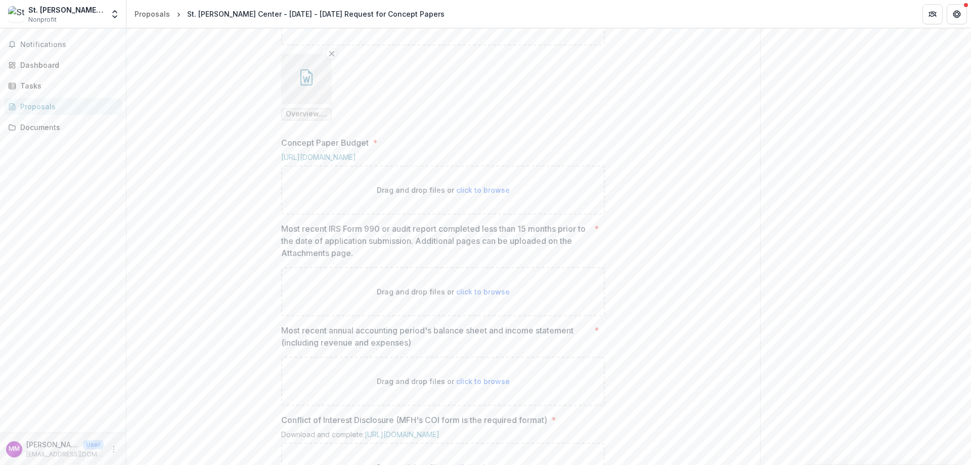
click at [485, 194] on span "click to browse" at bounding box center [483, 190] width 54 height 9
type input "**********"
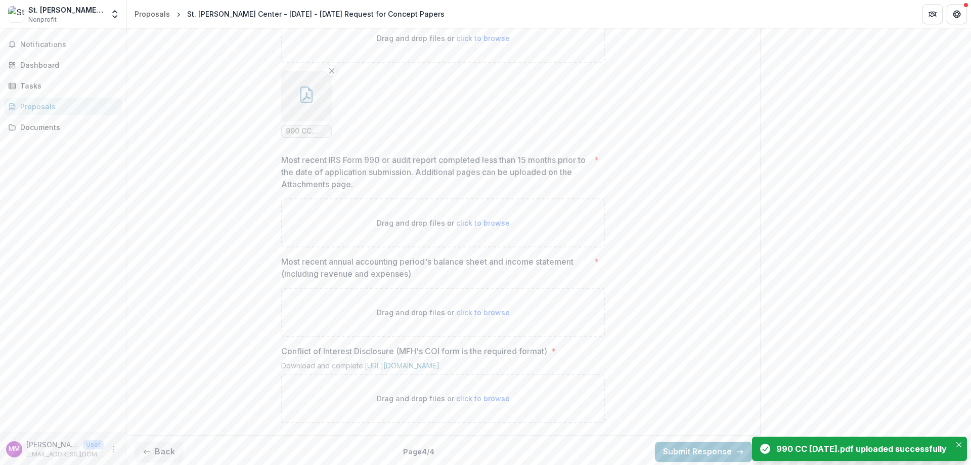
scroll to position [779, 0]
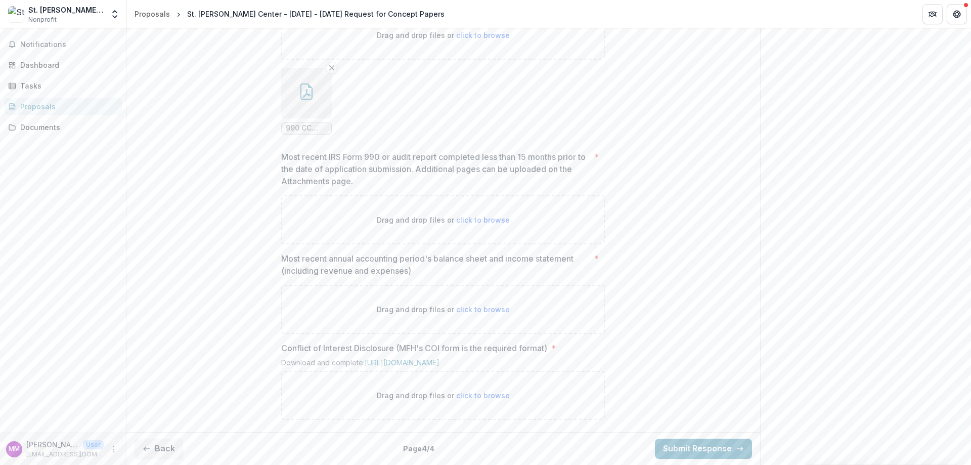
click at [472, 314] on span "click to browse" at bounding box center [483, 309] width 54 height 9
type input "**********"
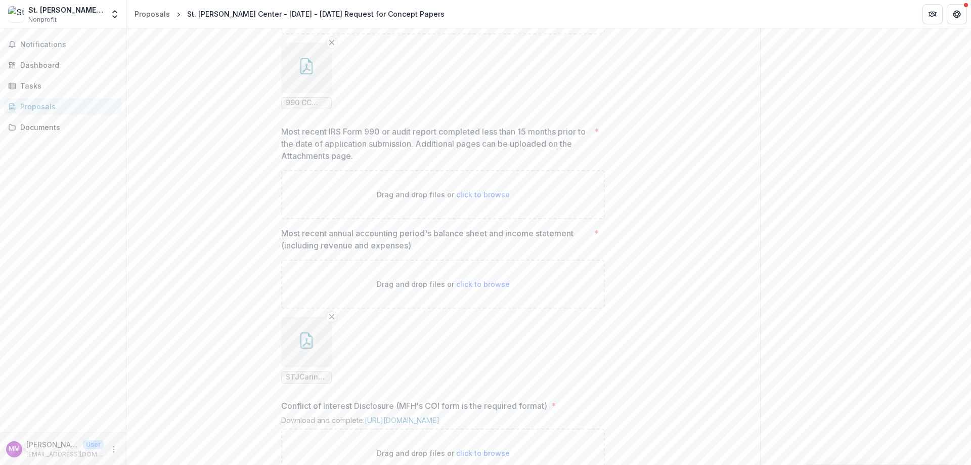
scroll to position [706, 0]
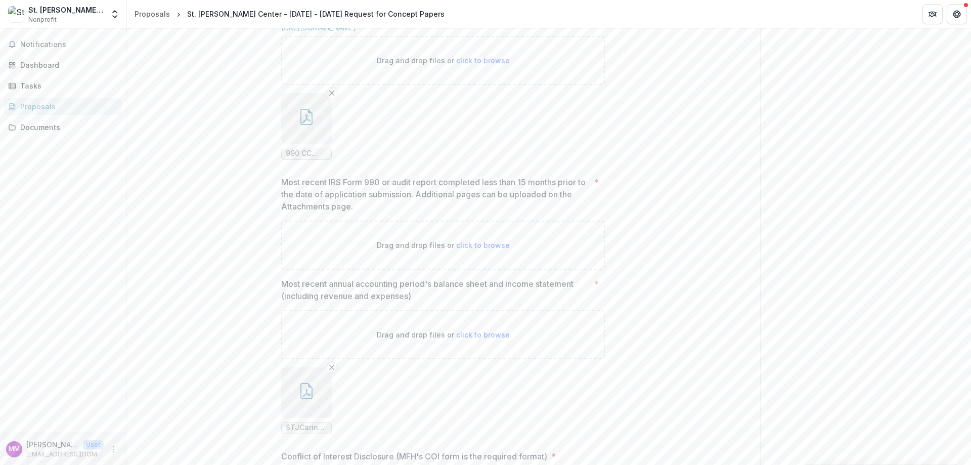
click at [467, 249] on span "click to browse" at bounding box center [483, 245] width 54 height 9
click at [329, 97] on icon "Remove File" at bounding box center [332, 93] width 8 height 8
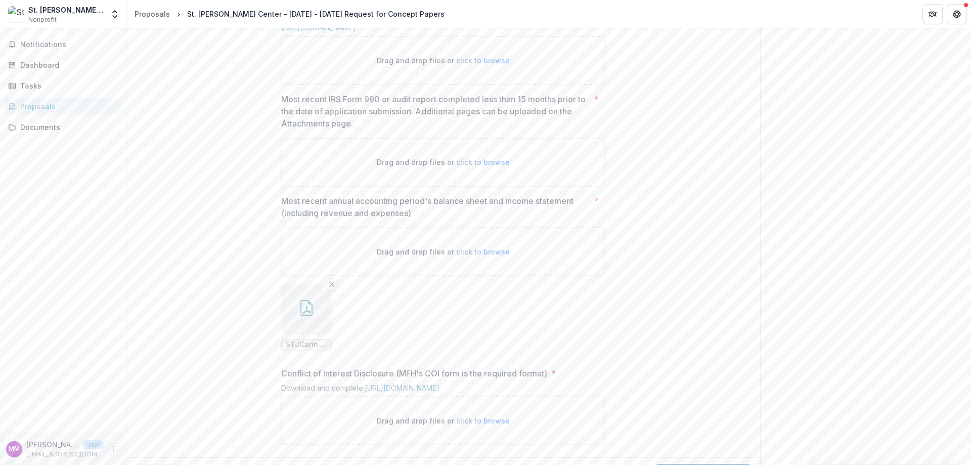
click at [481, 166] on span "click to browse" at bounding box center [483, 162] width 54 height 9
type input "**********"
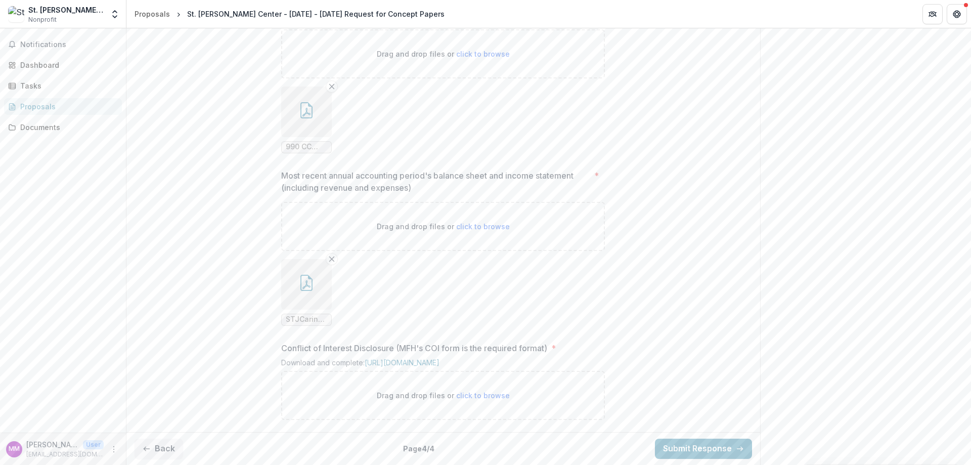
scroll to position [908, 0]
click at [155, 451] on button "Back" at bounding box center [159, 448] width 49 height 20
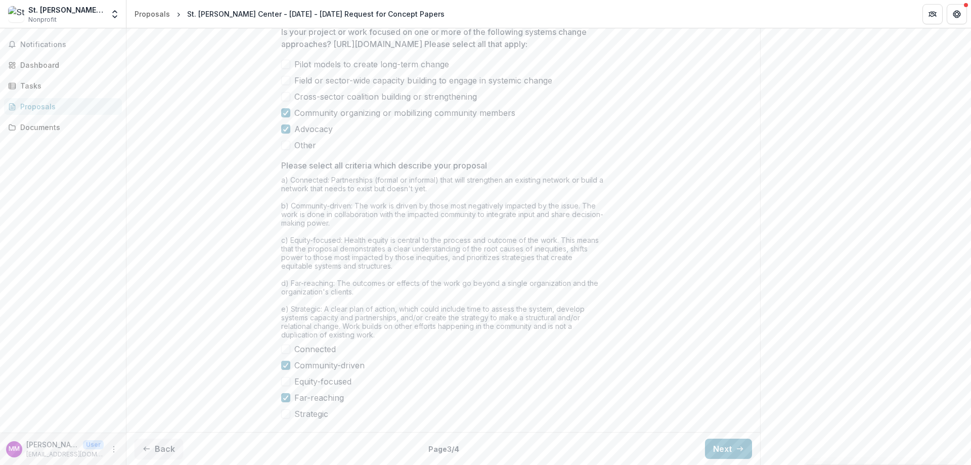
scroll to position [1190, 0]
click at [717, 452] on button "Next" at bounding box center [728, 448] width 47 height 20
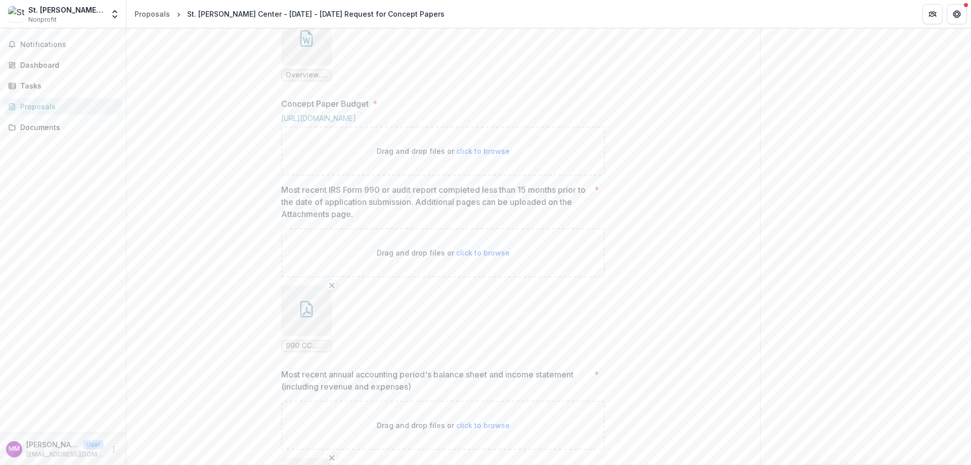
scroll to position [554, 0]
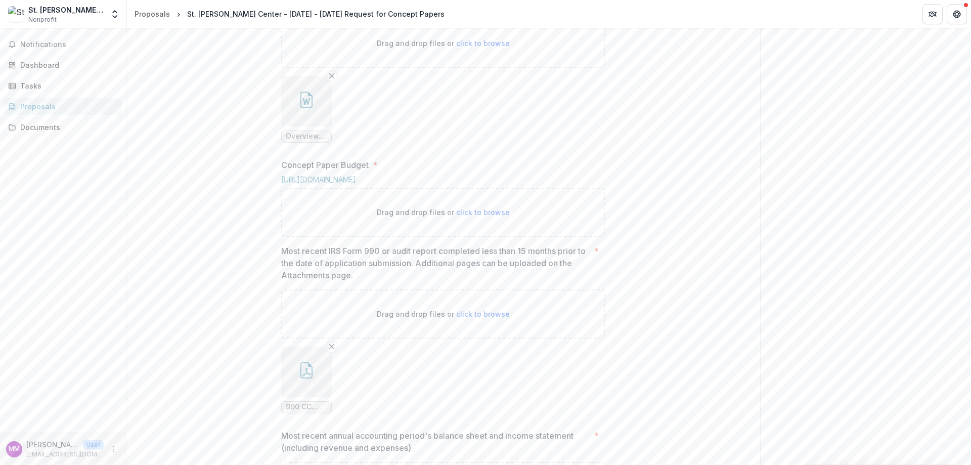
click at [356, 184] on link "[URL][DOMAIN_NAME]" at bounding box center [318, 179] width 75 height 9
click at [484, 216] on span "click to browse" at bounding box center [483, 212] width 54 height 9
type input "**********"
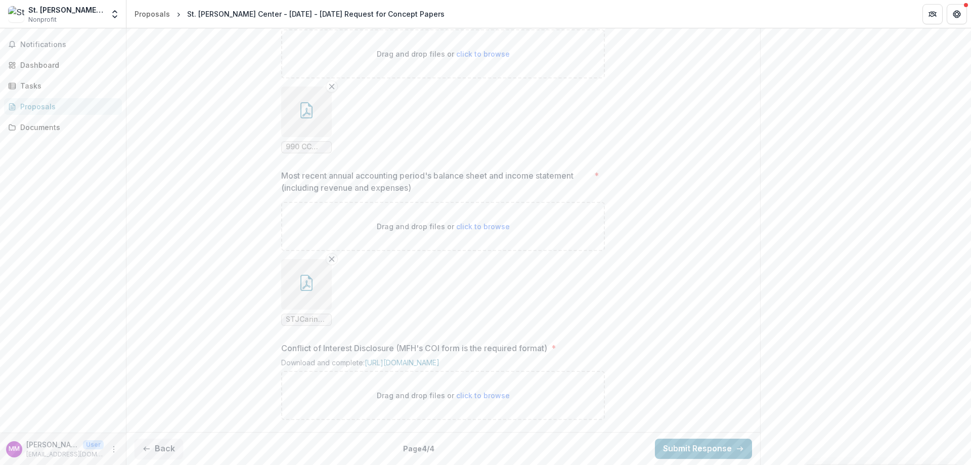
scroll to position [991, 0]
click at [439, 358] on link "[URL][DOMAIN_NAME]" at bounding box center [402, 362] width 75 height 9
click at [473, 395] on span "click to browse" at bounding box center [483, 395] width 54 height 9
type input "**********"
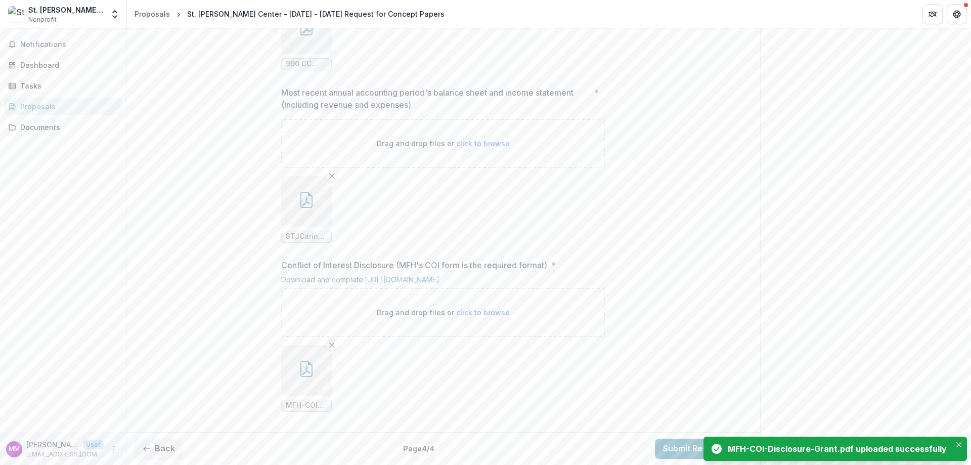
scroll to position [1074, 0]
click at [959, 441] on button "Close" at bounding box center [959, 444] width 12 height 12
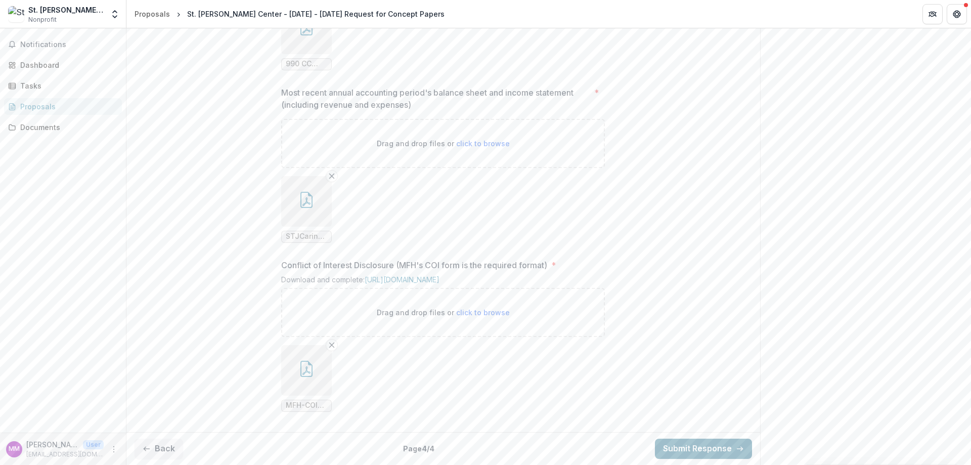
click at [688, 450] on button "Submit Response" at bounding box center [703, 448] width 97 height 20
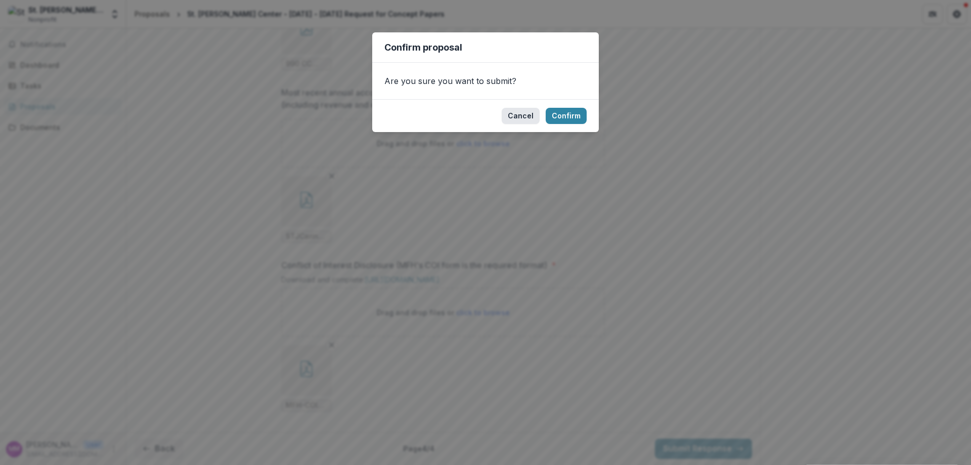
click at [516, 118] on button "Cancel" at bounding box center [521, 116] width 38 height 16
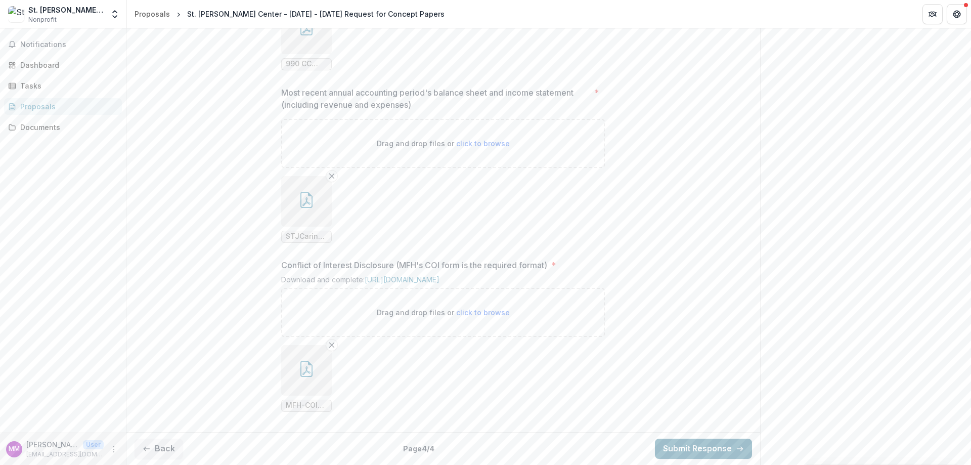
click at [704, 445] on button "Submit Response" at bounding box center [703, 448] width 97 height 20
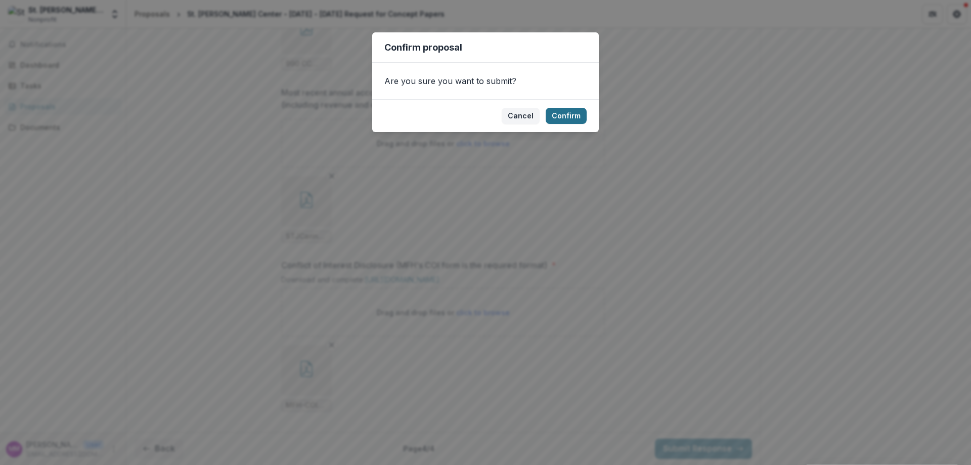
click at [566, 120] on button "Confirm" at bounding box center [566, 116] width 41 height 16
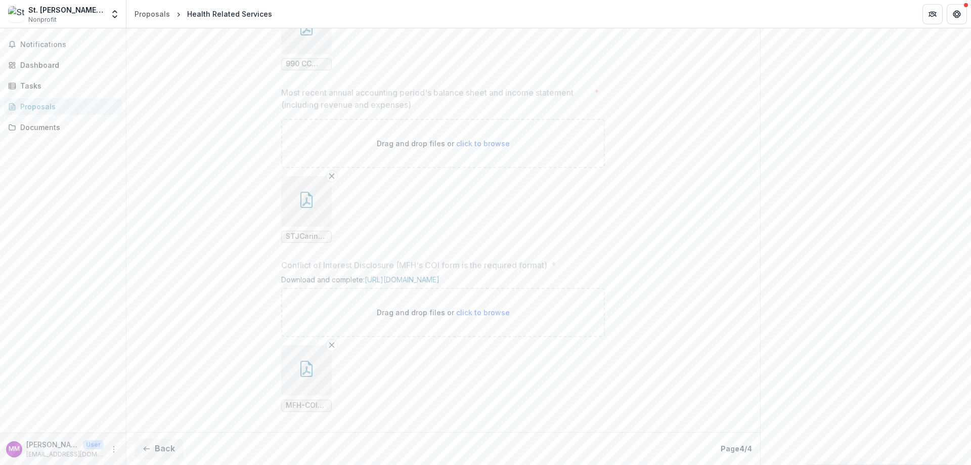
scroll to position [1106, 0]
click at [43, 65] on div "Dashboard" at bounding box center [67, 65] width 94 height 11
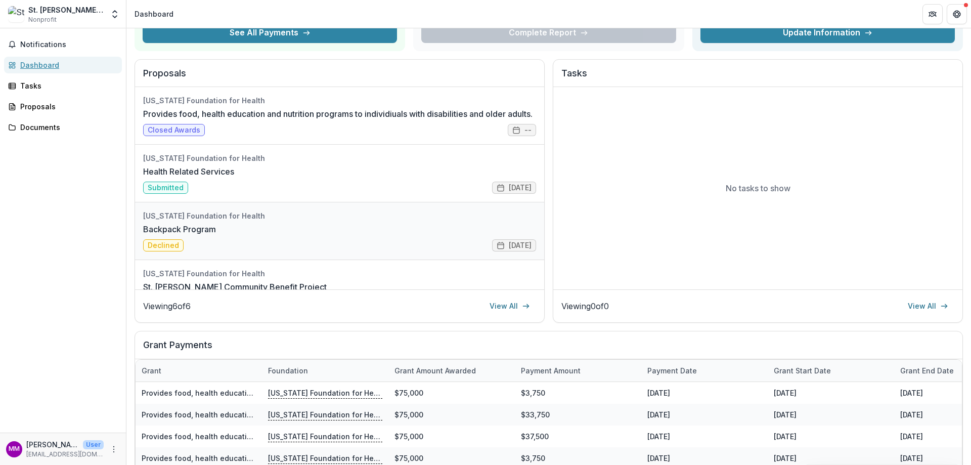
scroll to position [26, 0]
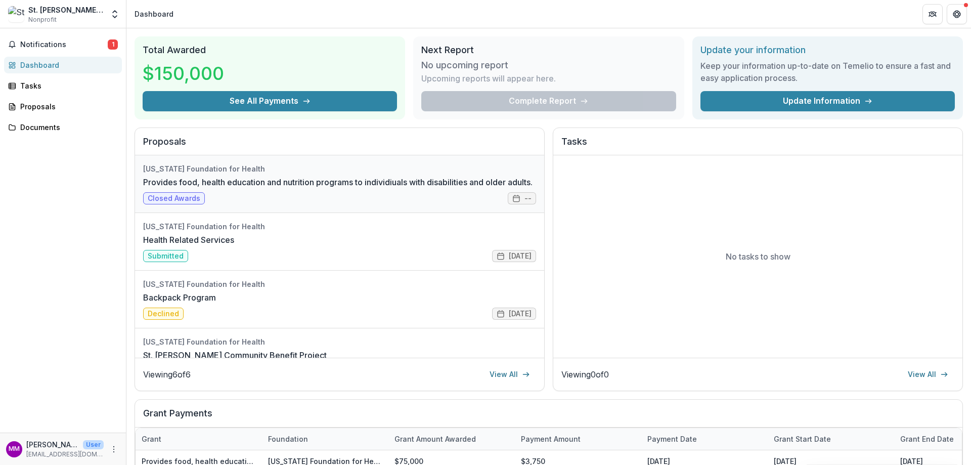
click at [175, 188] on link "Provides food, health education and nutrition programs to individiuals with dis…" at bounding box center [337, 182] width 389 height 12
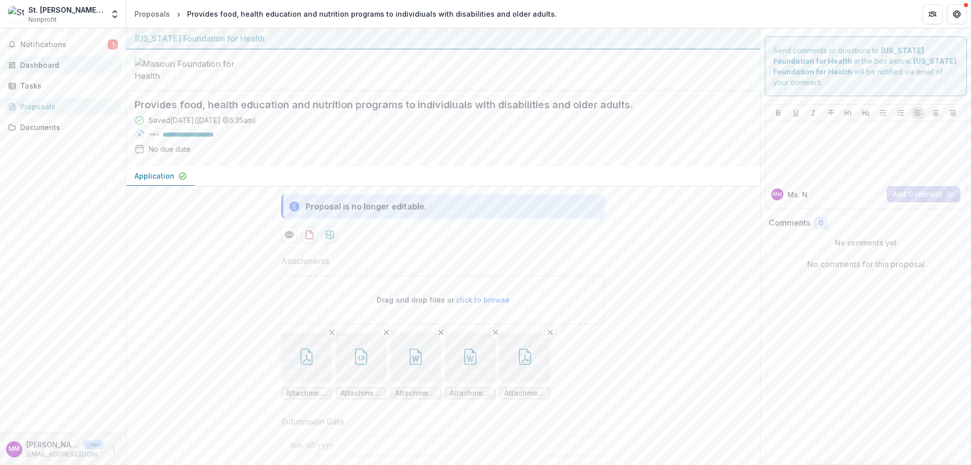
click at [40, 64] on div "Dashboard" at bounding box center [67, 65] width 94 height 11
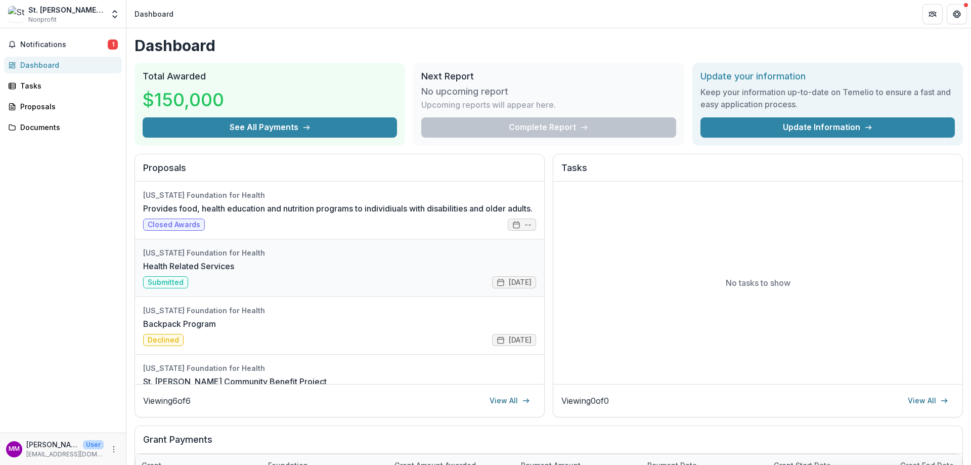
click at [166, 272] on link "Health Related Services" at bounding box center [188, 266] width 91 height 12
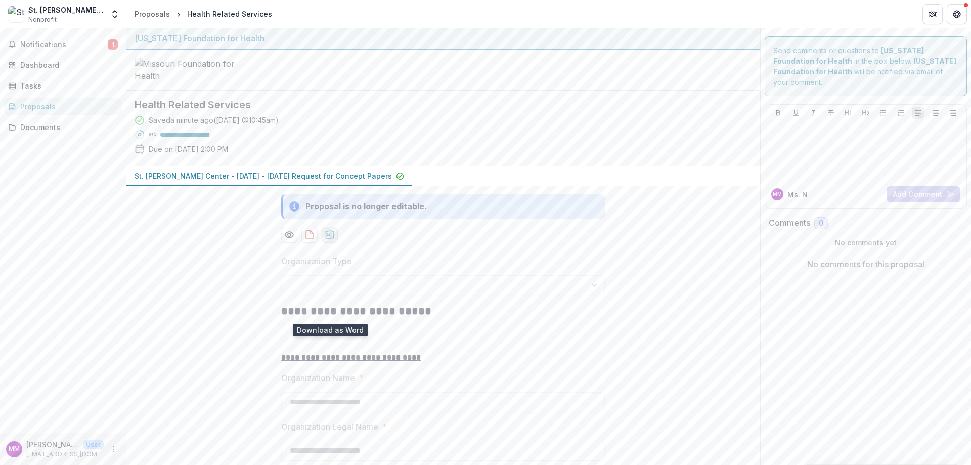
click at [327, 240] on icon "download-proposal" at bounding box center [330, 235] width 10 height 10
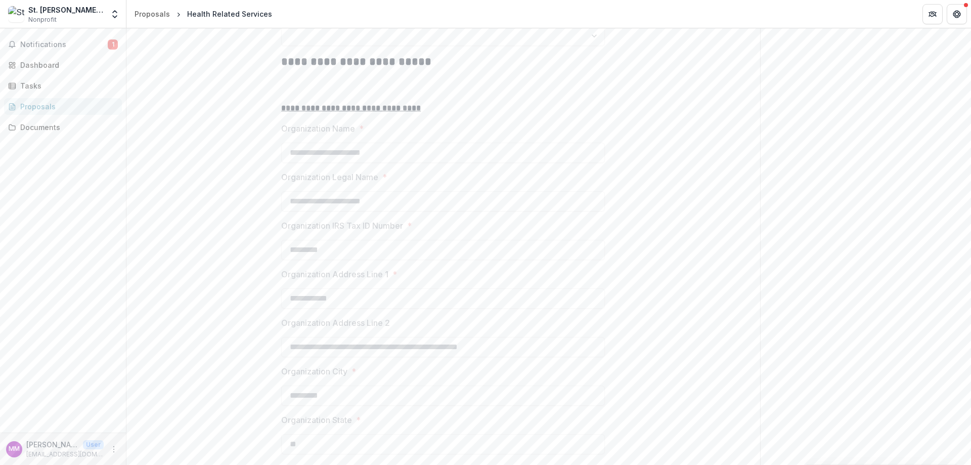
scroll to position [253, 0]
